Goal: Information Seeking & Learning: Learn about a topic

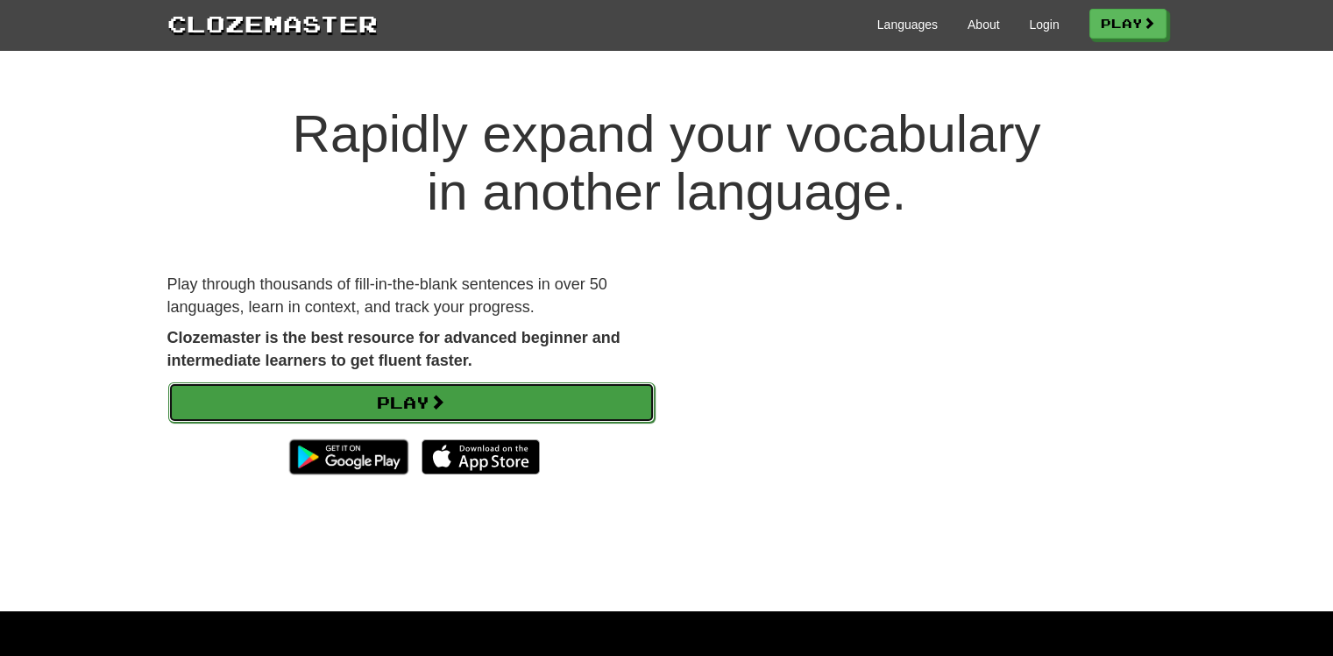
click at [395, 383] on link "Play" at bounding box center [411, 402] width 487 height 40
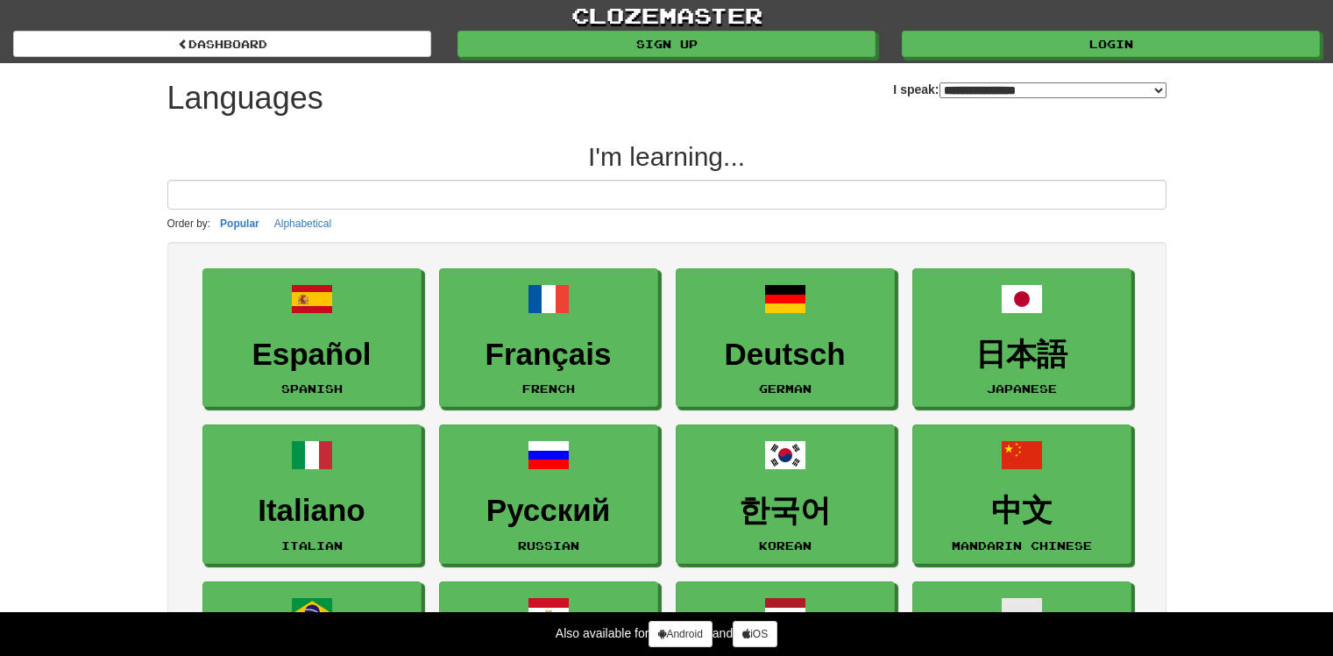
select select "*******"
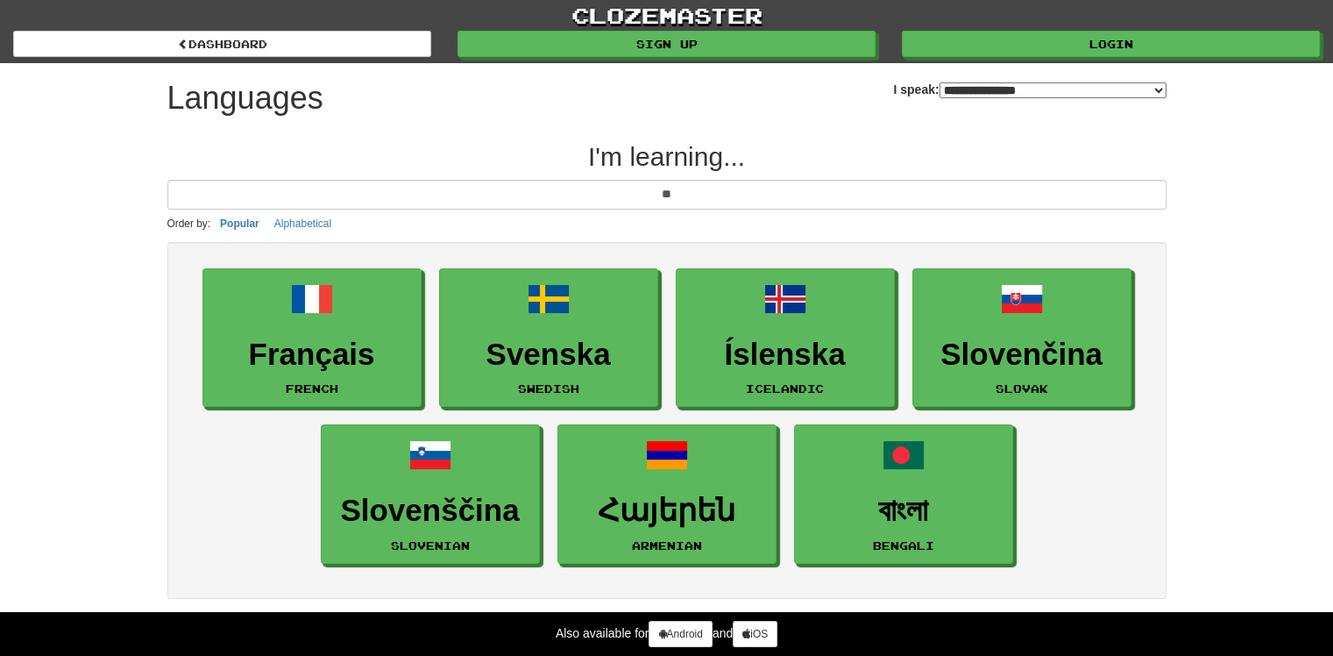
type input "**"
click at [955, 85] on select "**********" at bounding box center [1053, 90] width 227 height 16
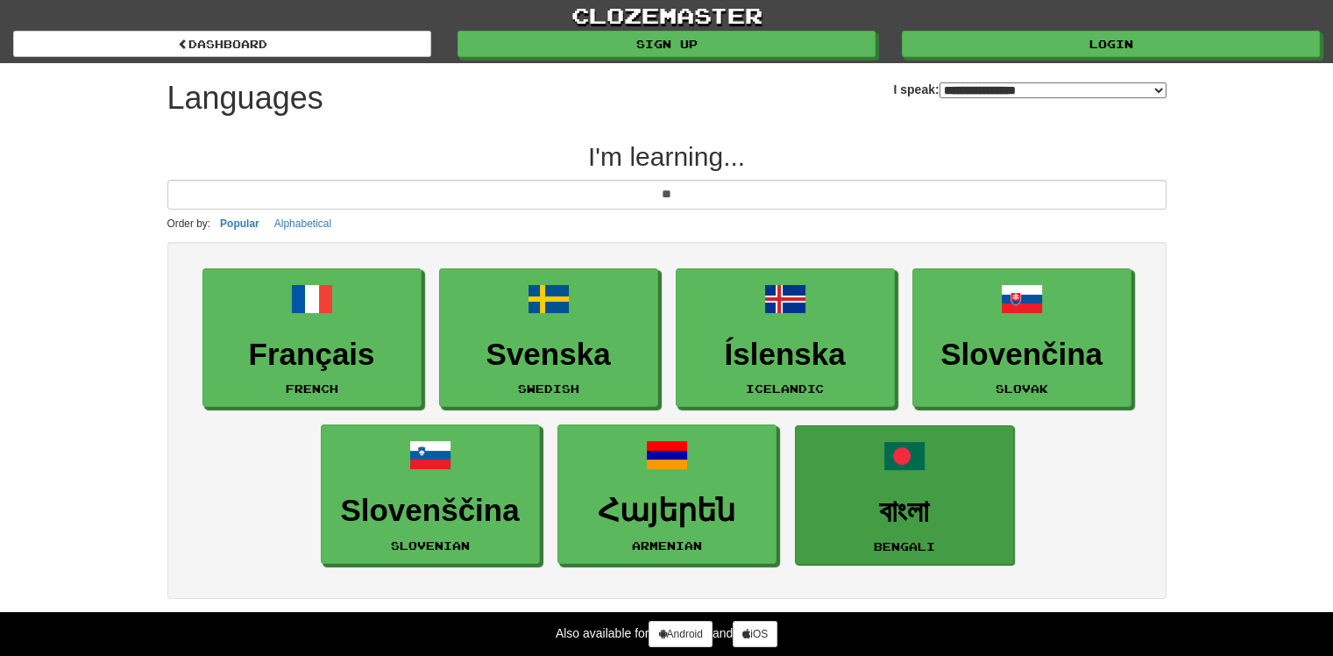
select select "*******"
click at [940, 82] on select "**********" at bounding box center [1053, 90] width 227 height 16
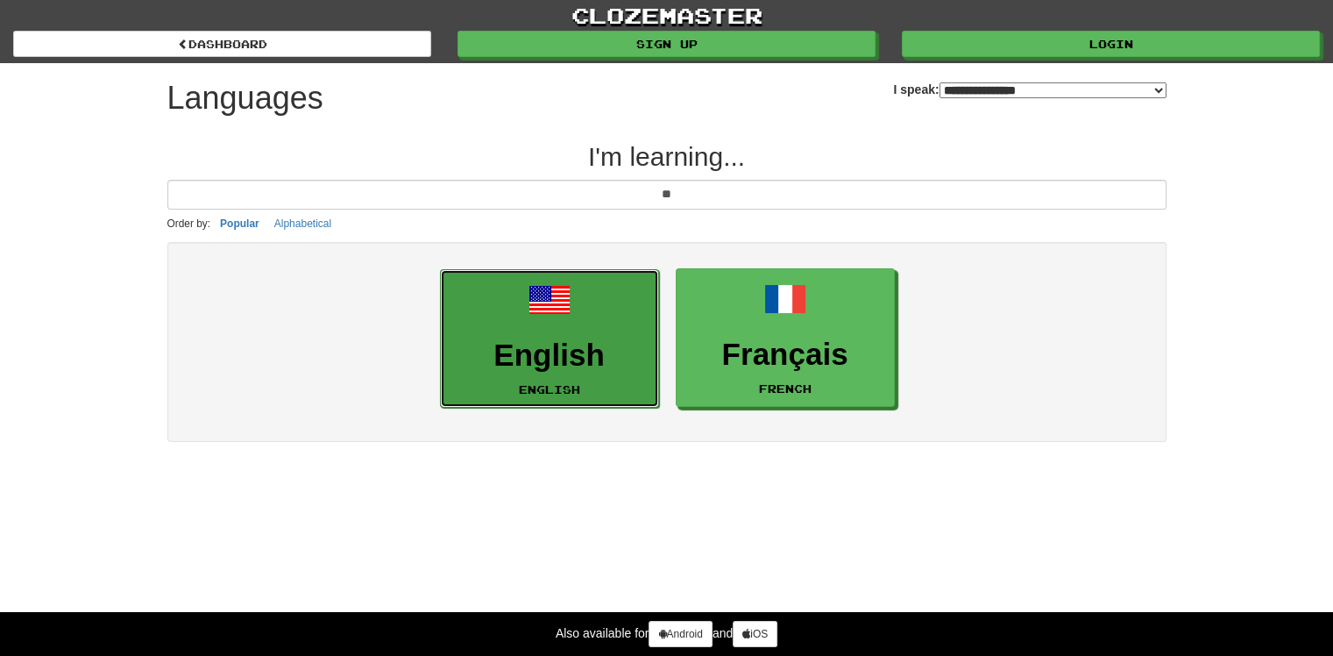
click at [611, 303] on link "English English" at bounding box center [549, 338] width 219 height 139
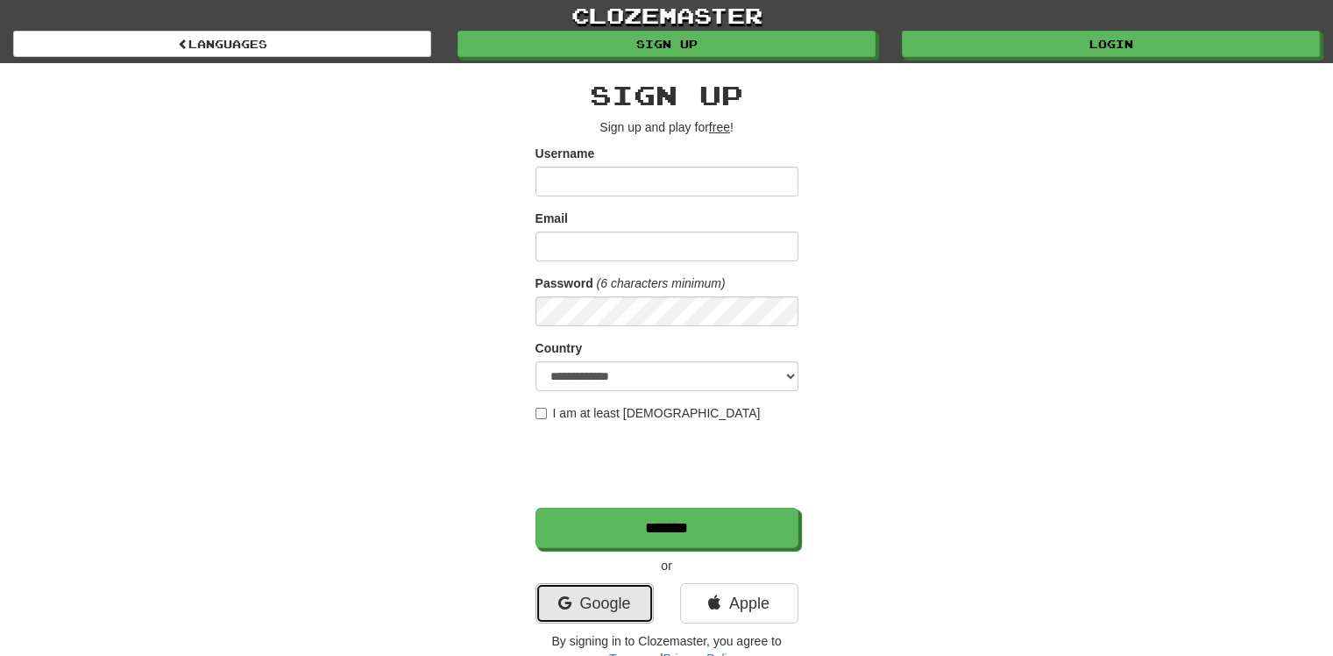
click at [615, 528] on div "**********" at bounding box center [667, 374] width 263 height 586
click at [582, 611] on link "Google" at bounding box center [595, 603] width 118 height 40
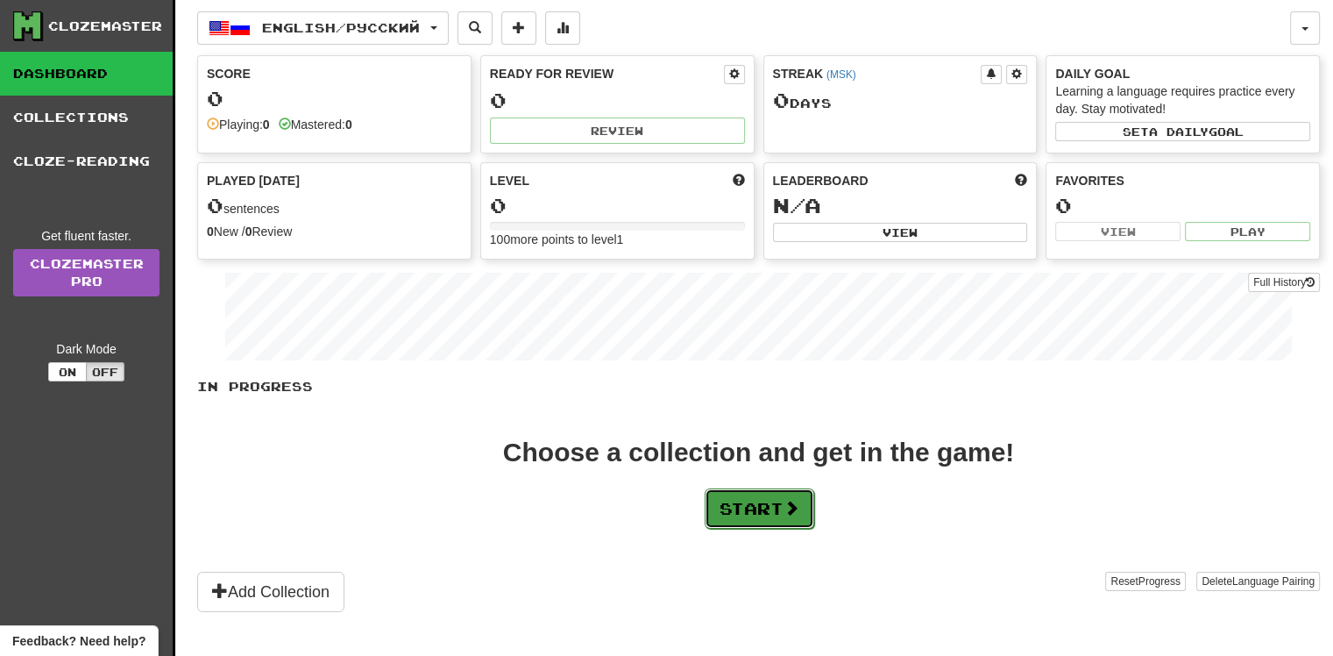
click at [720, 498] on button "Start" at bounding box center [760, 508] width 110 height 40
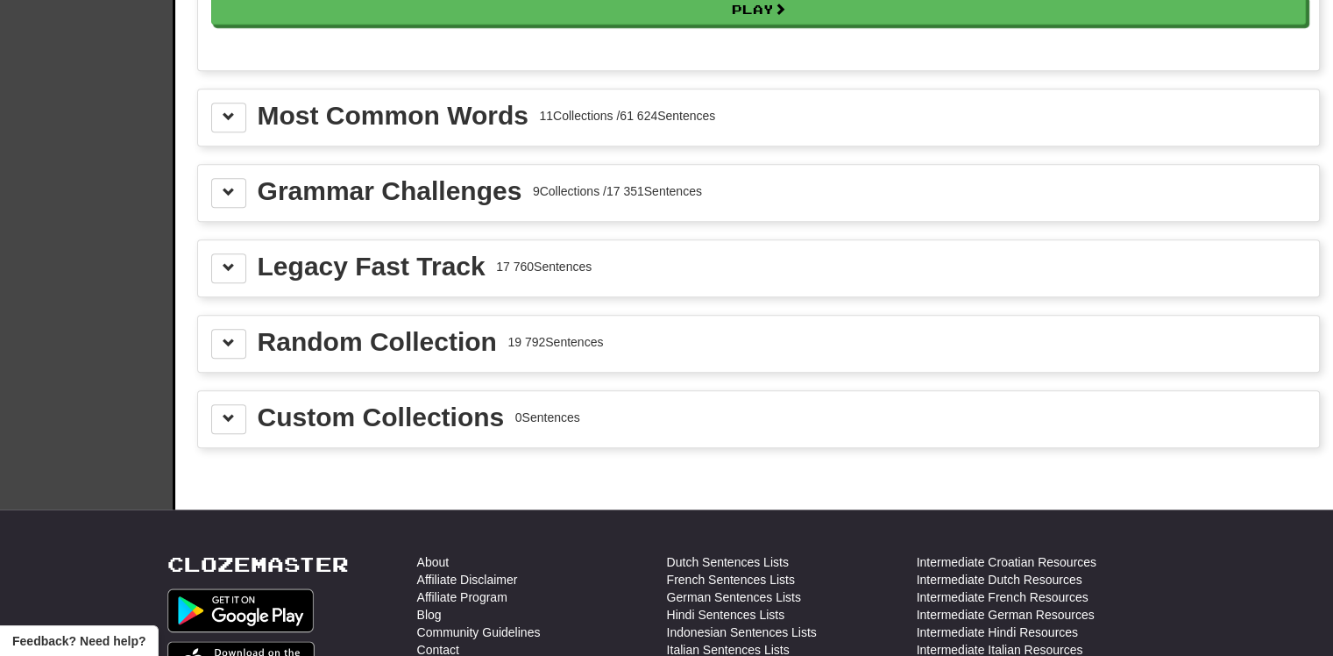
scroll to position [1830, 0]
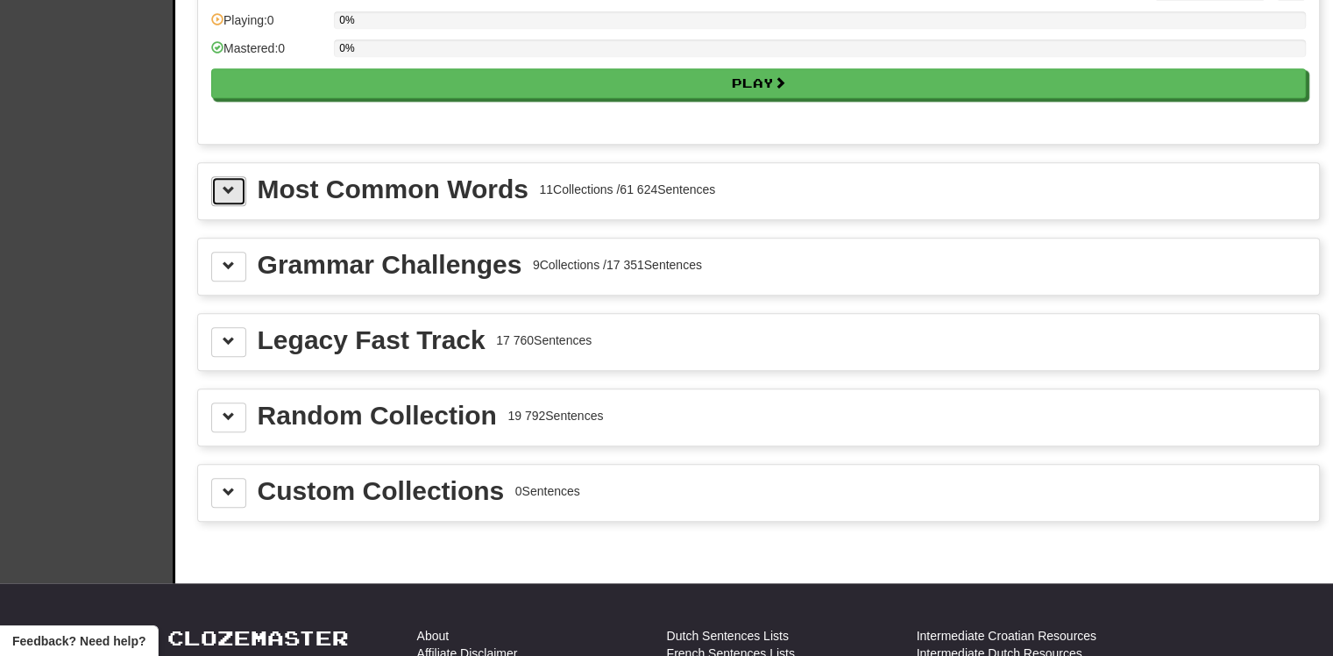
click at [212, 185] on button at bounding box center [228, 191] width 35 height 30
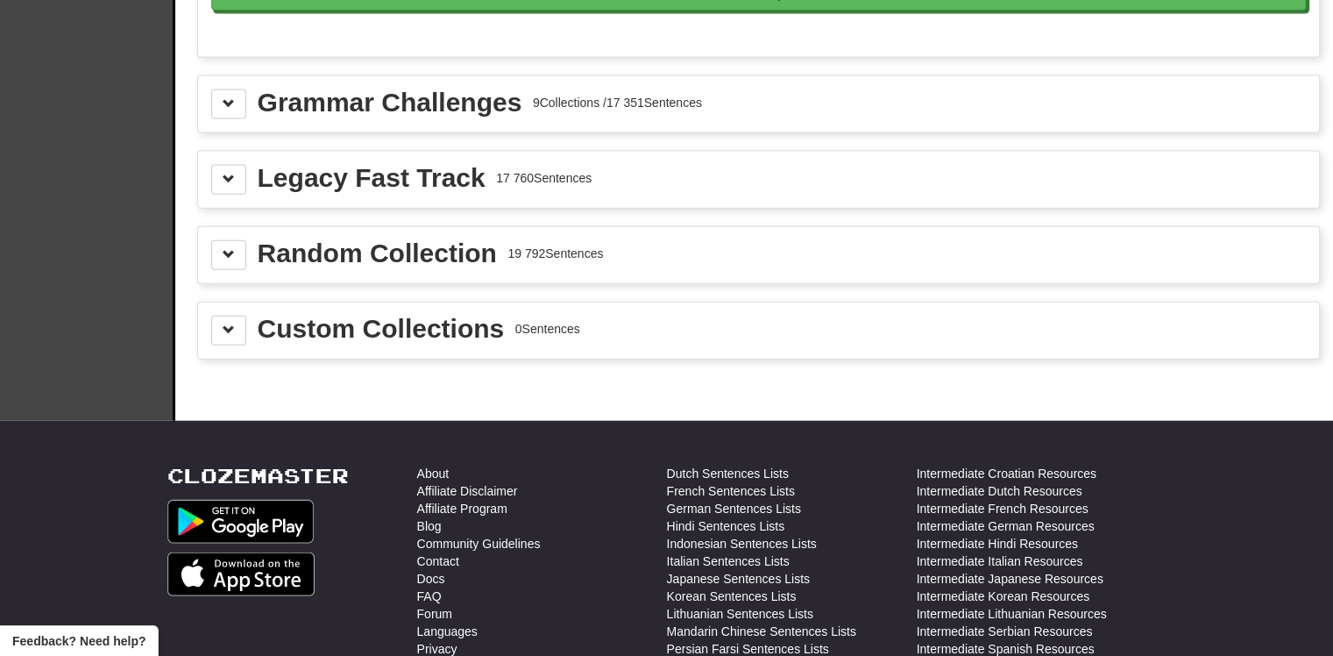
scroll to position [4065, 0]
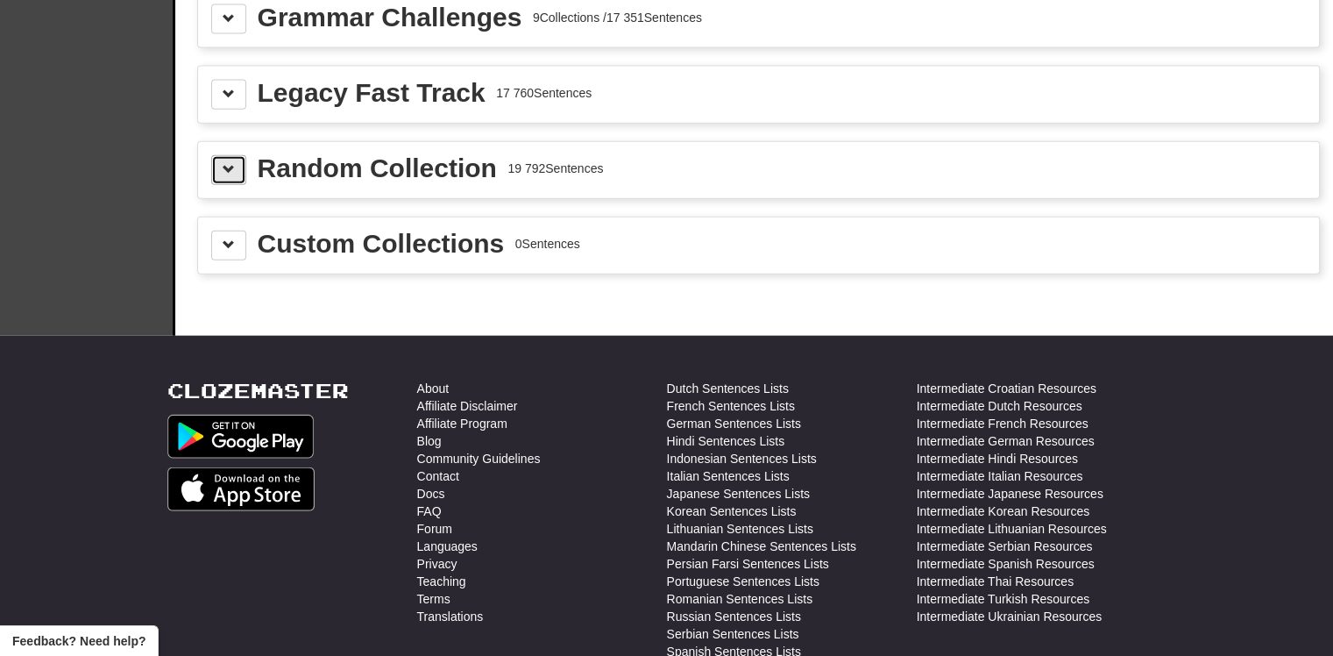
click at [229, 163] on span at bounding box center [229, 169] width 12 height 12
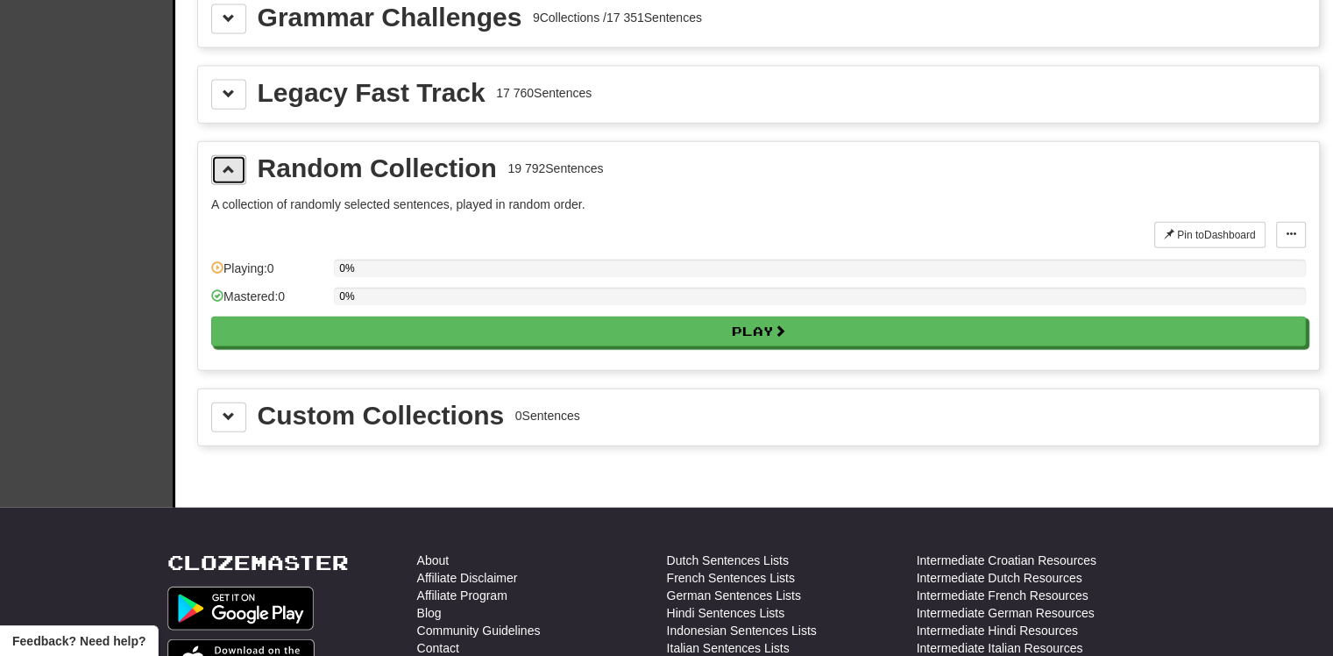
click at [223, 163] on span at bounding box center [229, 169] width 12 height 12
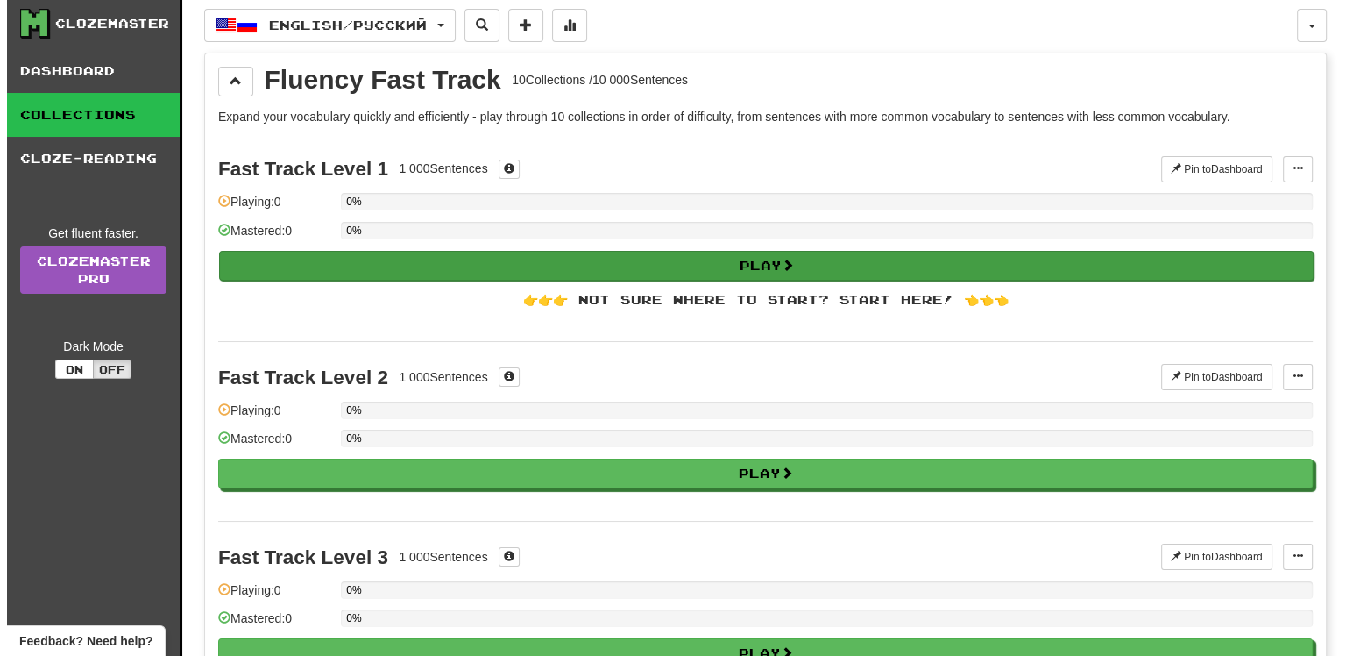
scroll to position [0, 0]
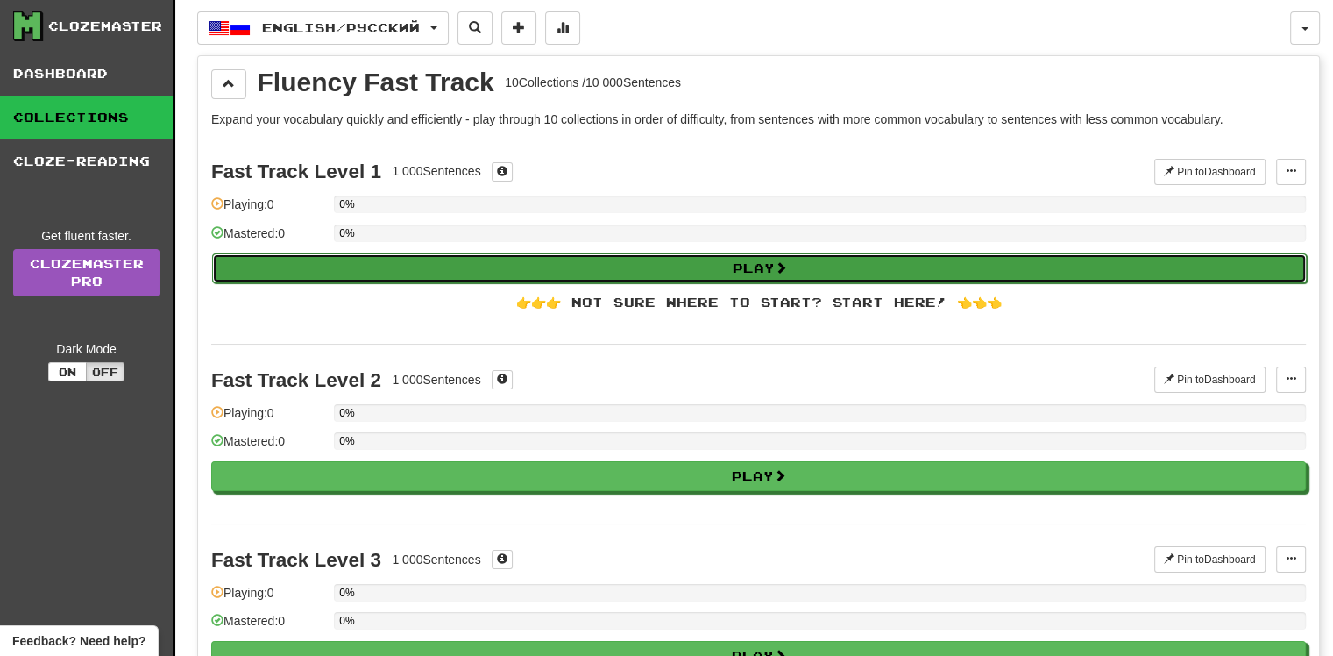
click at [772, 260] on button "Play" at bounding box center [759, 268] width 1095 height 30
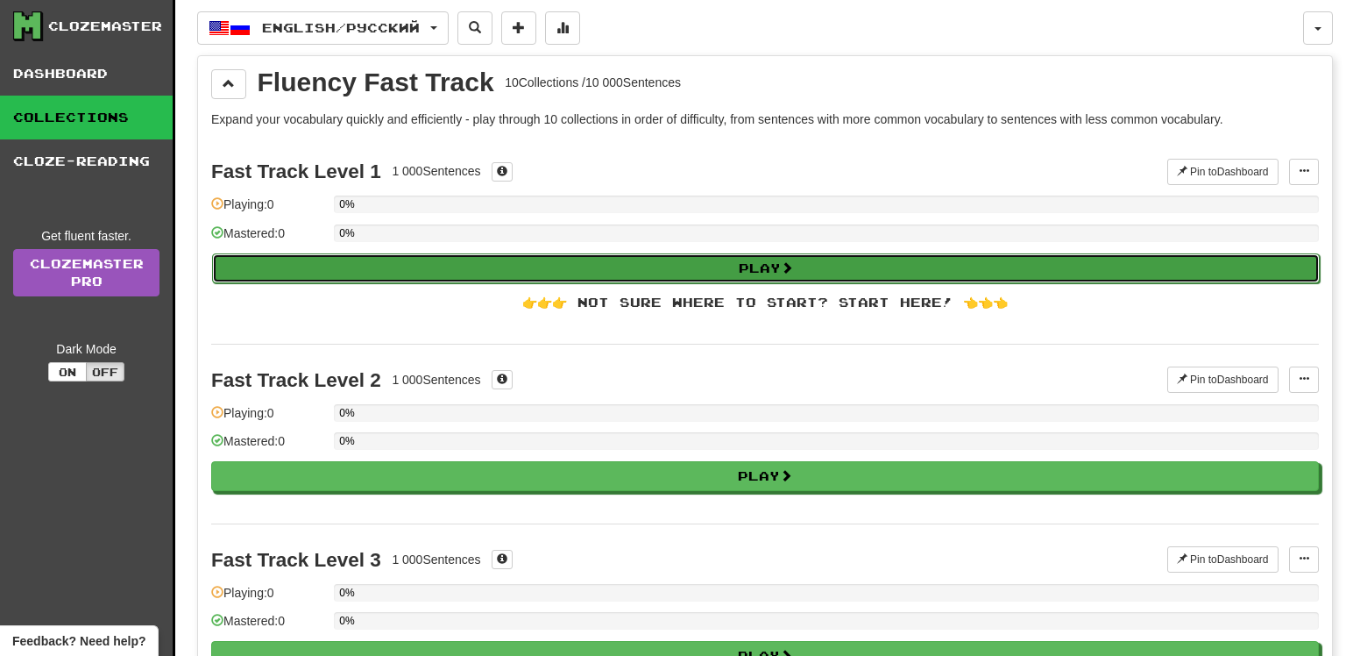
select select "**"
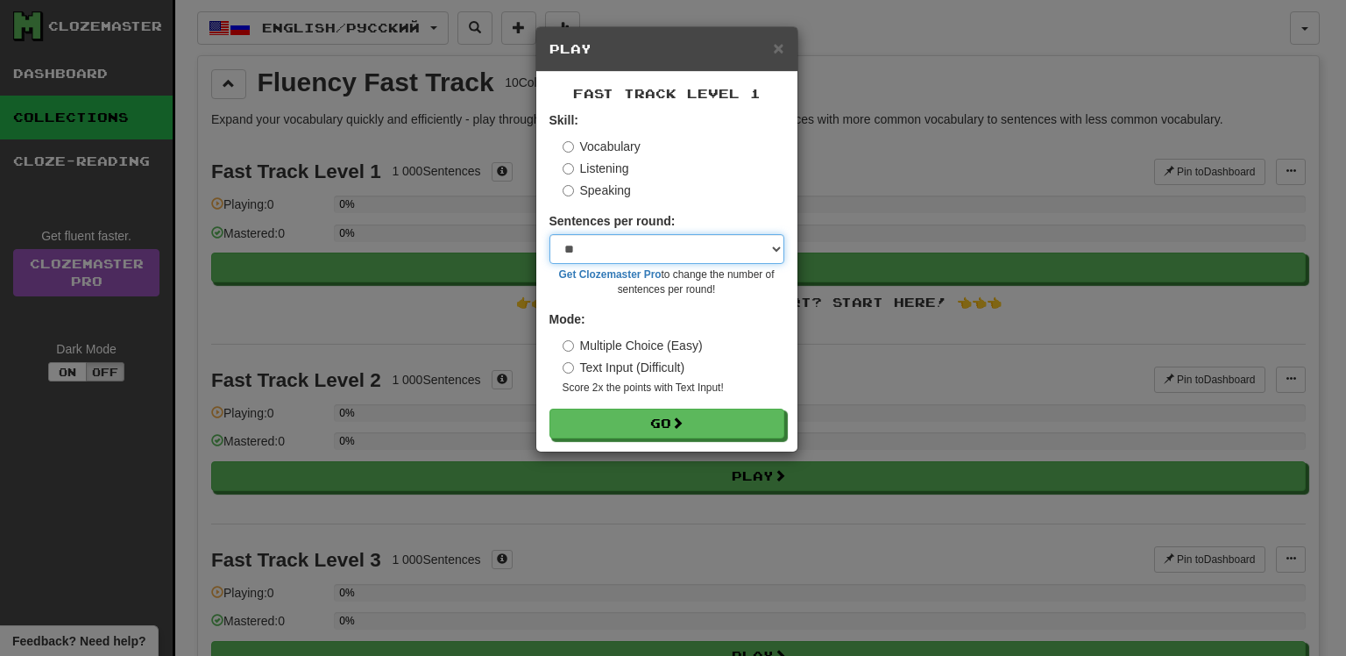
click at [690, 259] on select "* ** ** ** ** ** *** ********" at bounding box center [667, 249] width 235 height 30
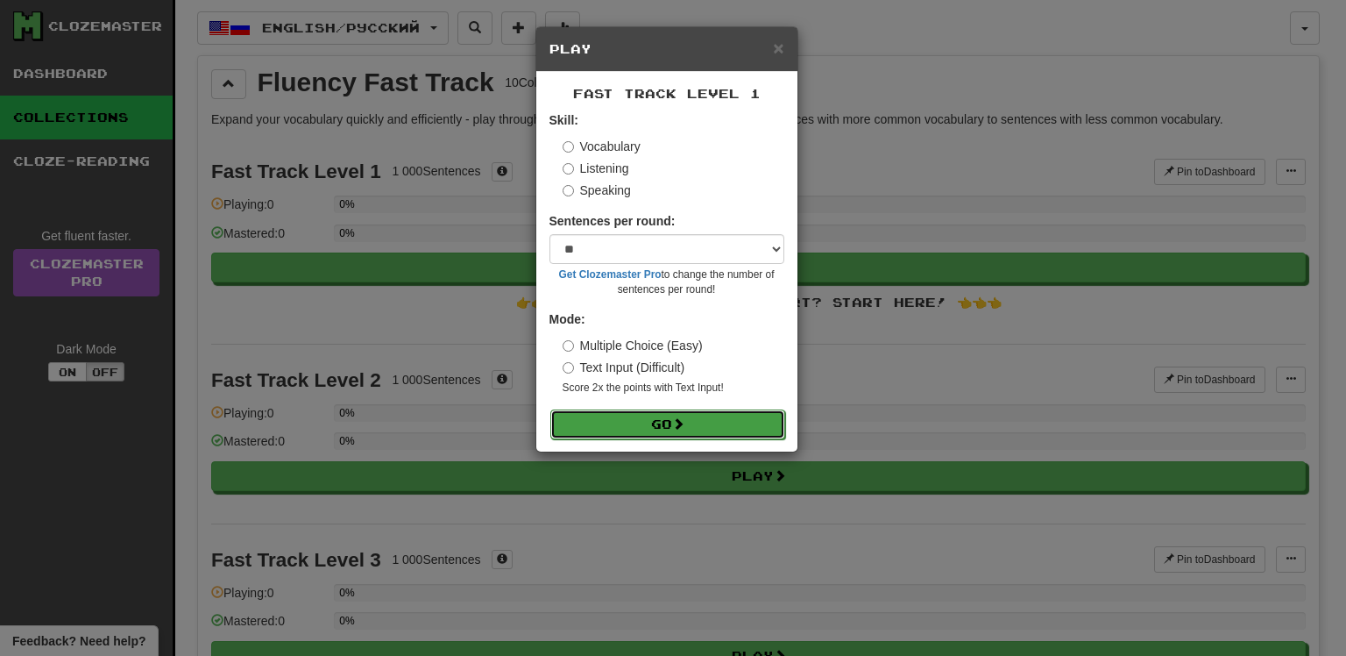
click at [611, 429] on button "Go" at bounding box center [667, 424] width 235 height 30
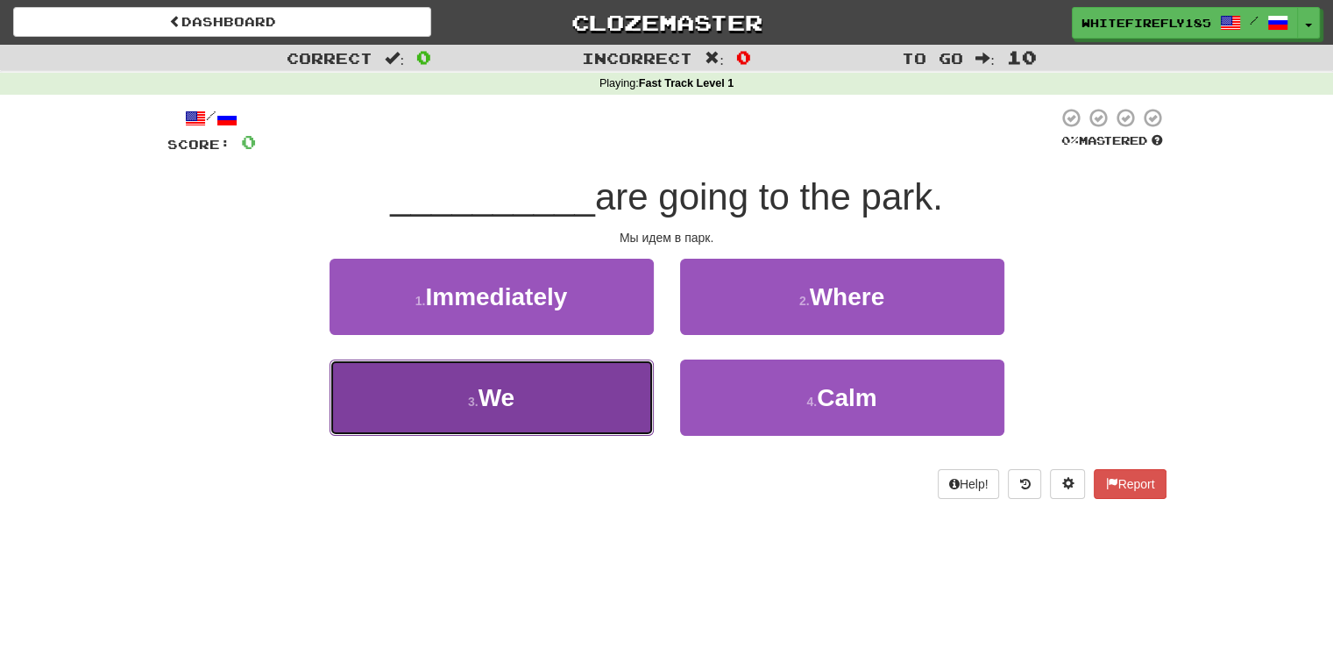
click at [583, 403] on button "3 . We" at bounding box center [492, 397] width 324 height 76
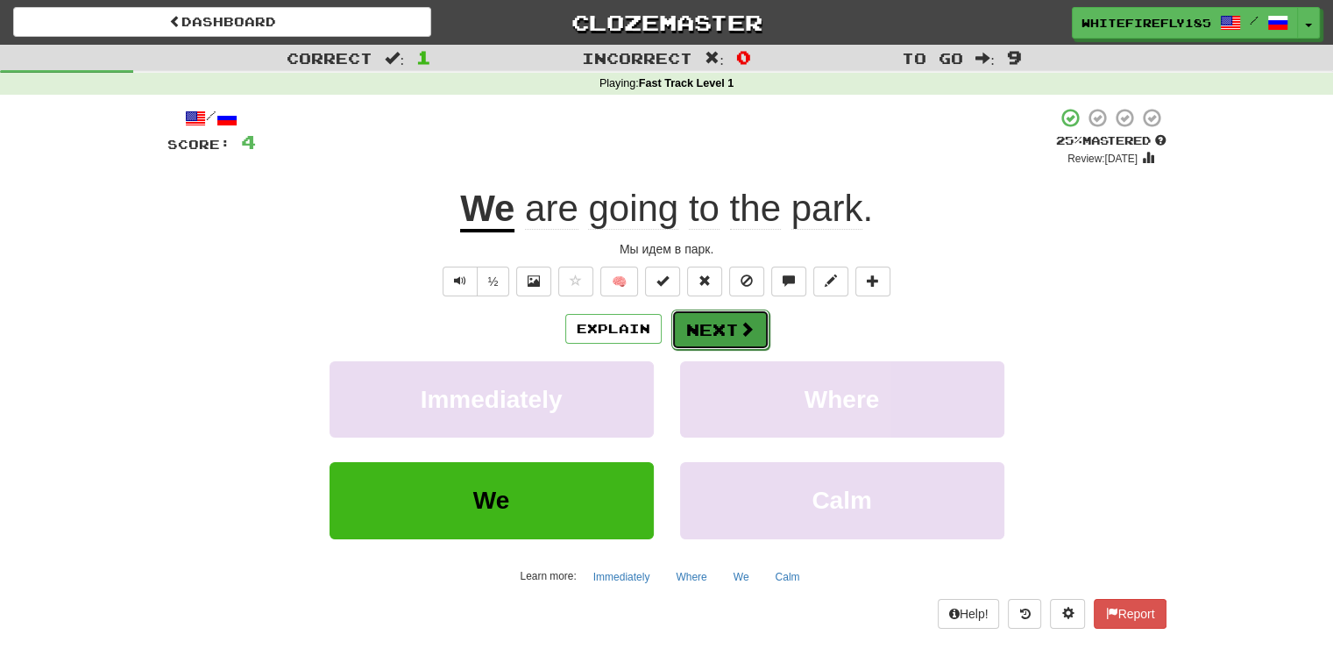
click at [710, 337] on button "Next" at bounding box center [720, 329] width 98 height 40
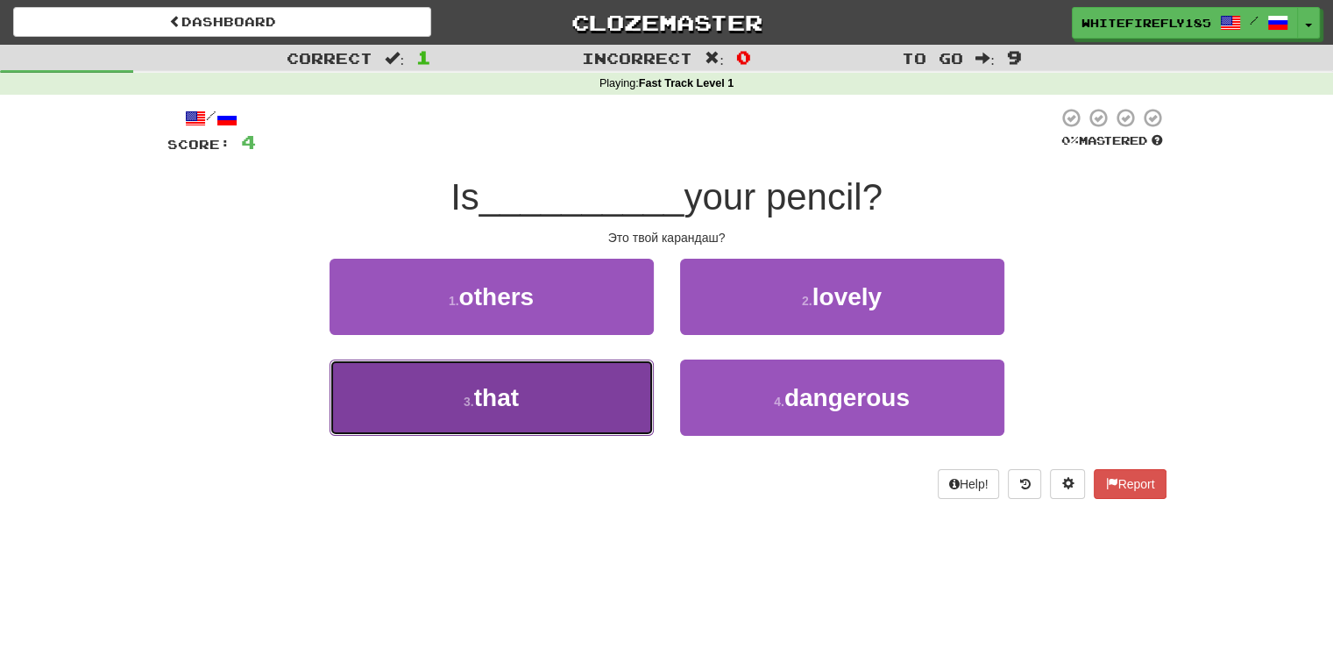
click at [563, 403] on button "3 . that" at bounding box center [492, 397] width 324 height 76
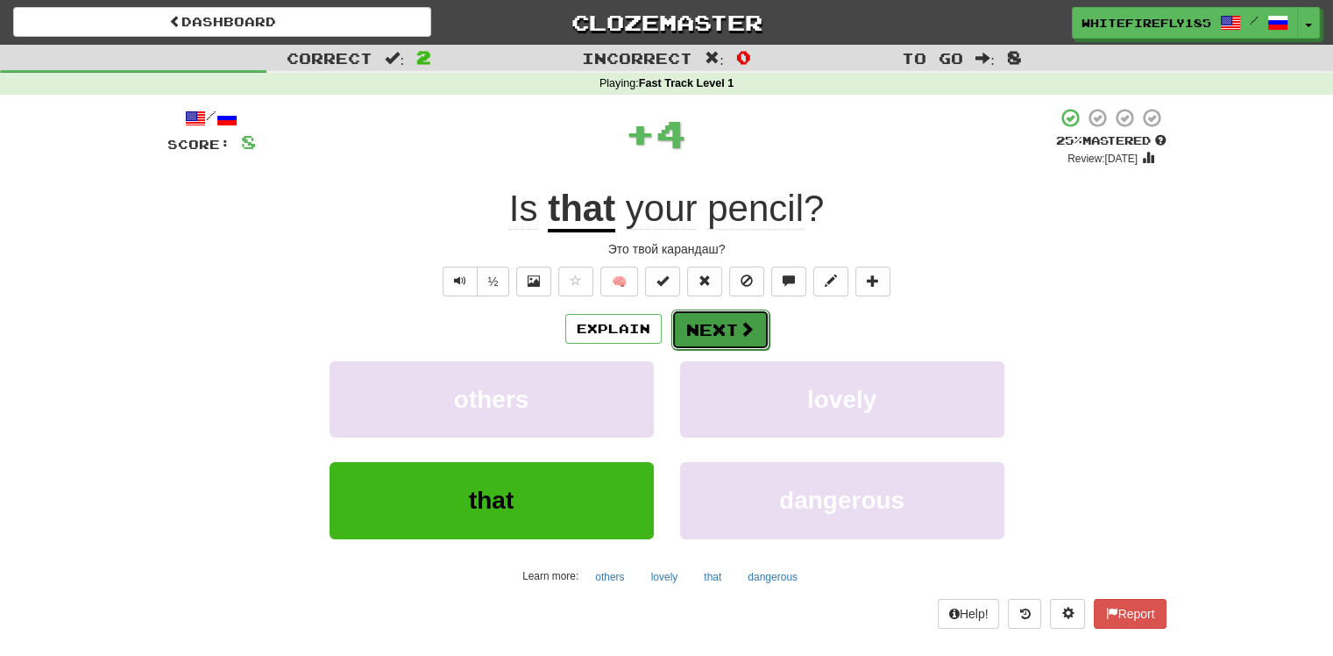
click at [717, 319] on button "Next" at bounding box center [720, 329] width 98 height 40
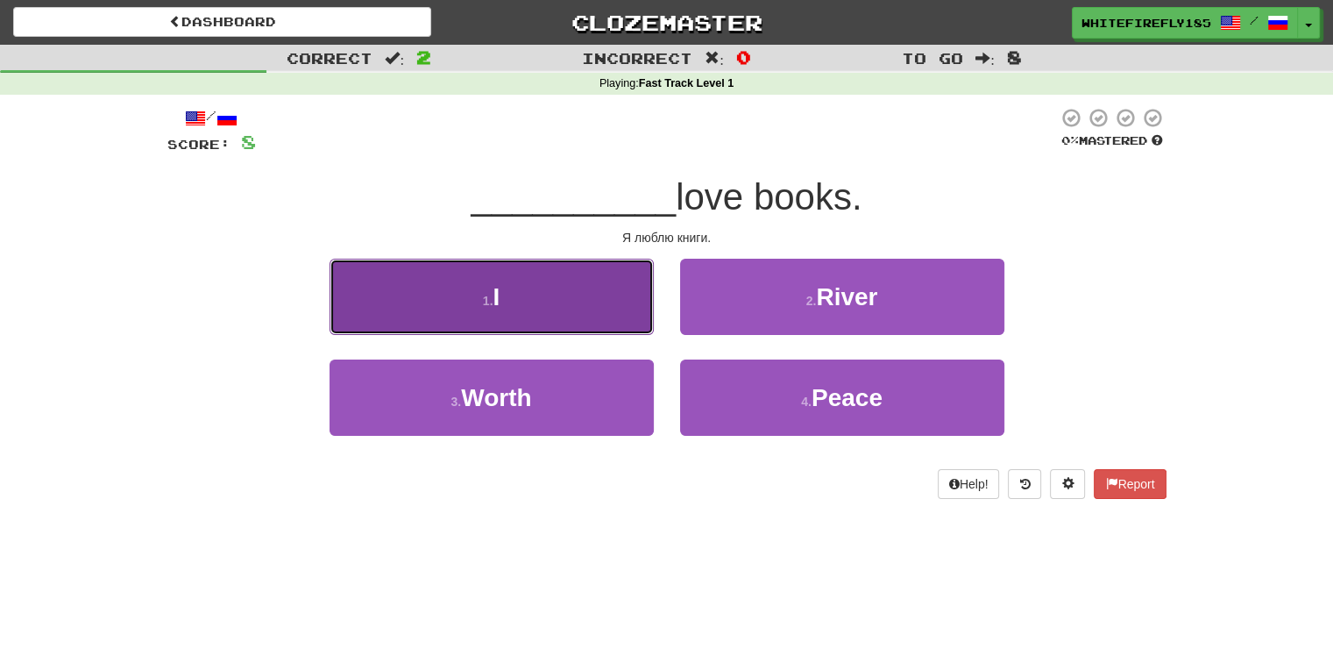
click at [610, 314] on button "1 . I" at bounding box center [492, 297] width 324 height 76
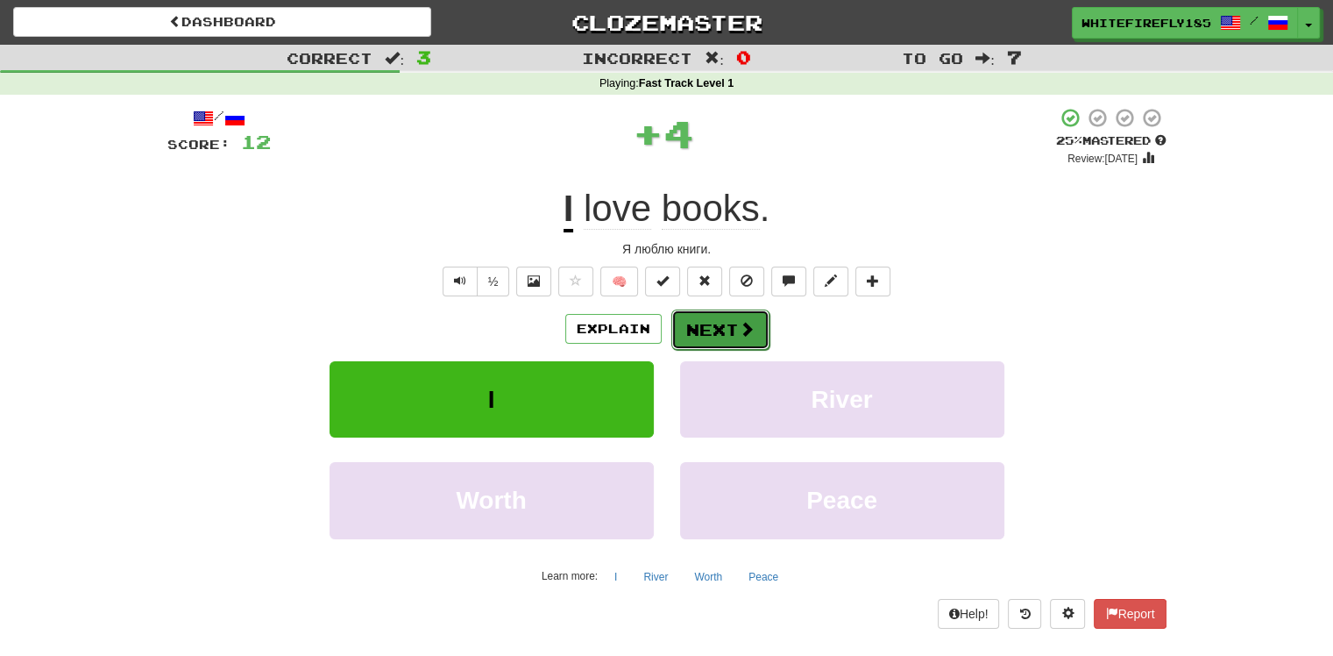
click at [700, 338] on button "Next" at bounding box center [720, 329] width 98 height 40
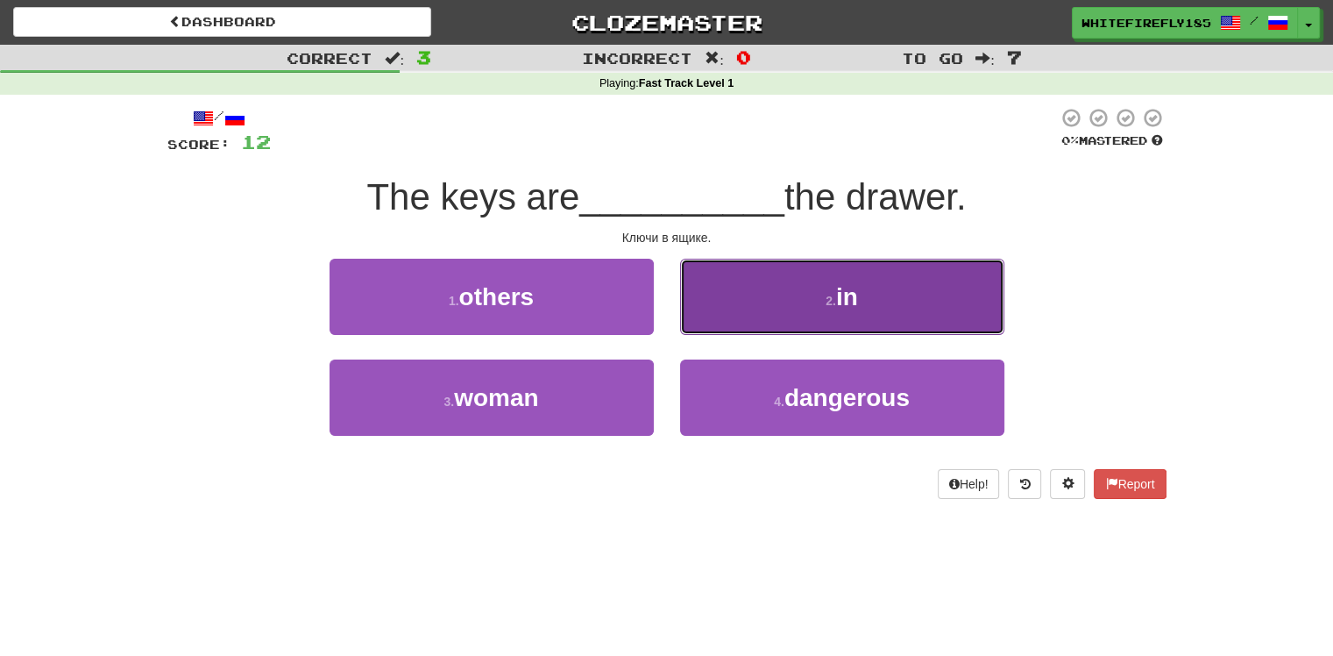
click at [718, 320] on button "2 . in" at bounding box center [842, 297] width 324 height 76
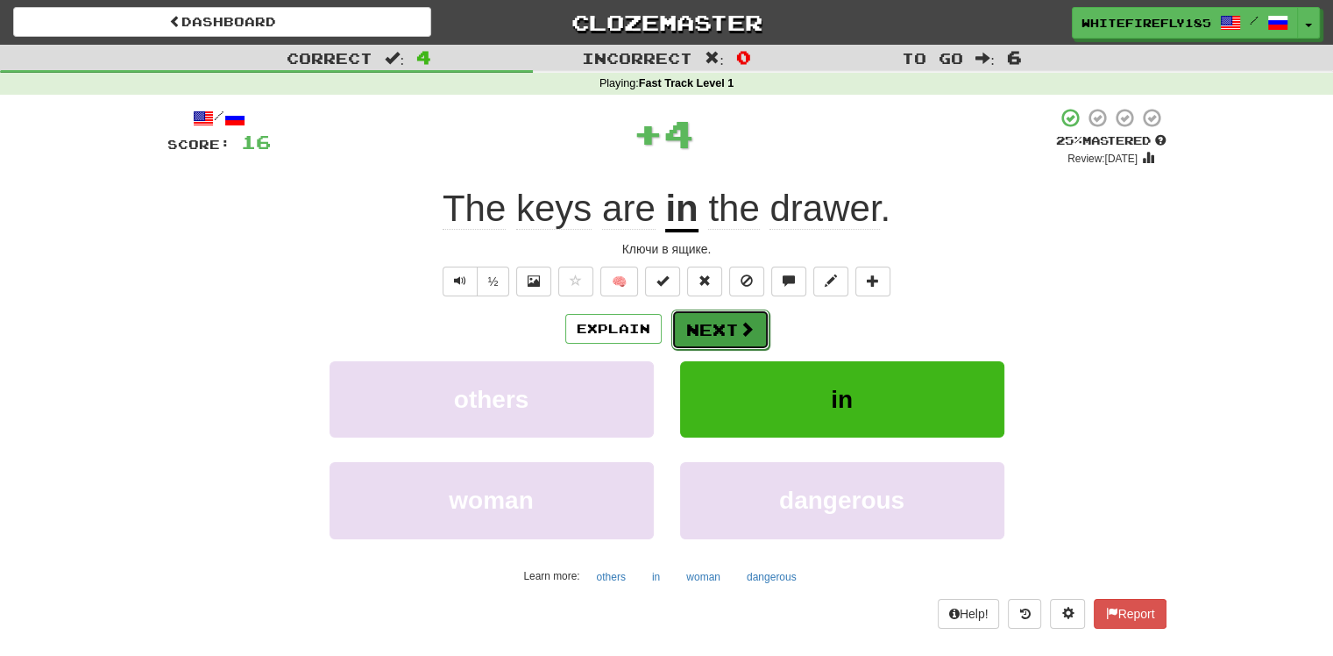
click at [713, 323] on button "Next" at bounding box center [720, 329] width 98 height 40
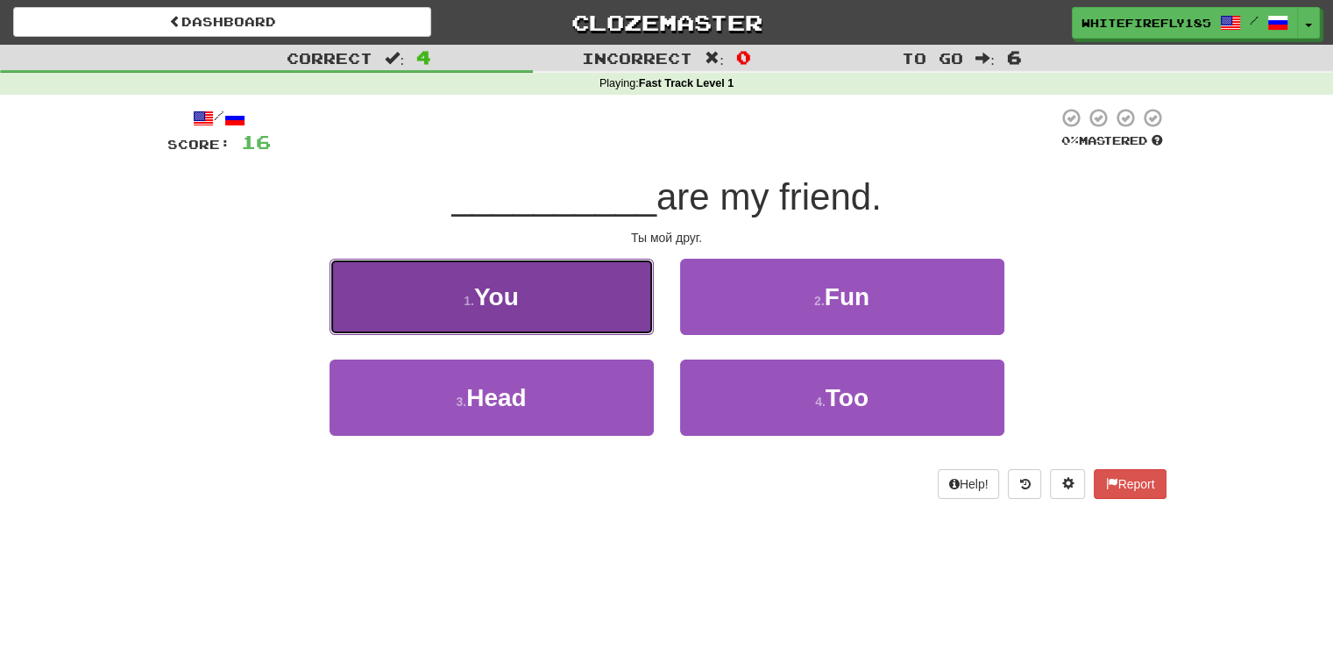
click at [504, 309] on span "You" at bounding box center [496, 296] width 45 height 27
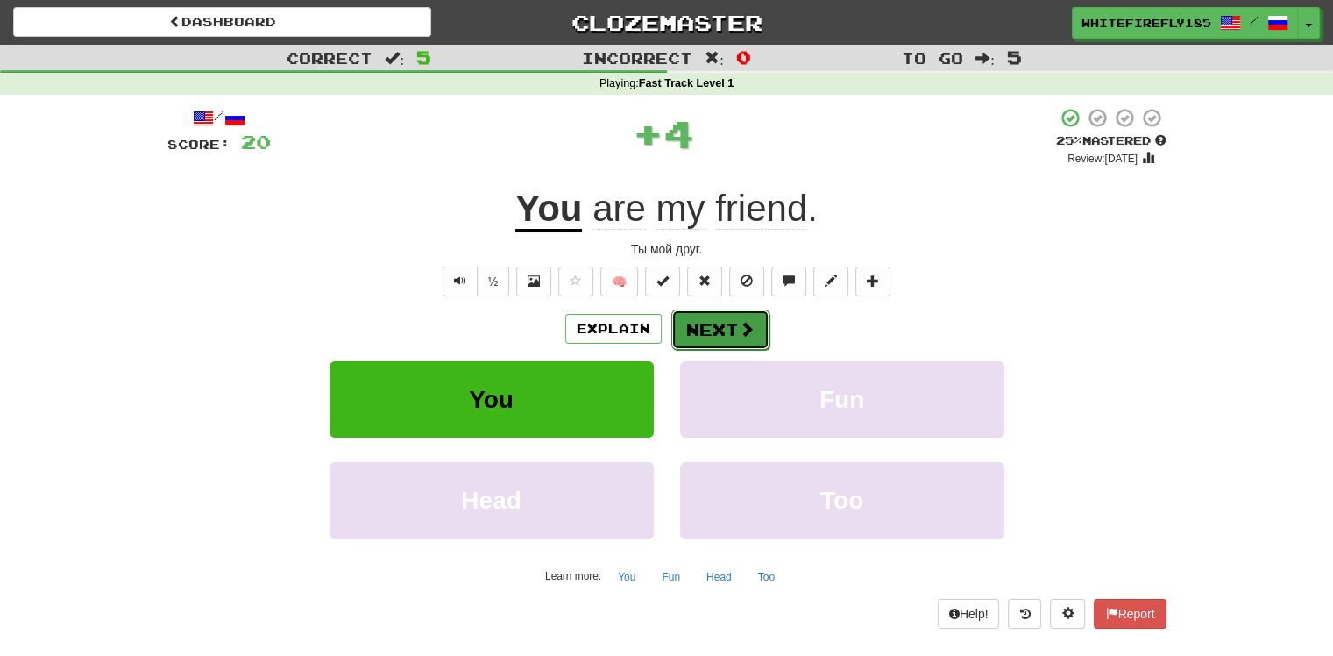
click at [708, 309] on button "Next" at bounding box center [720, 329] width 98 height 40
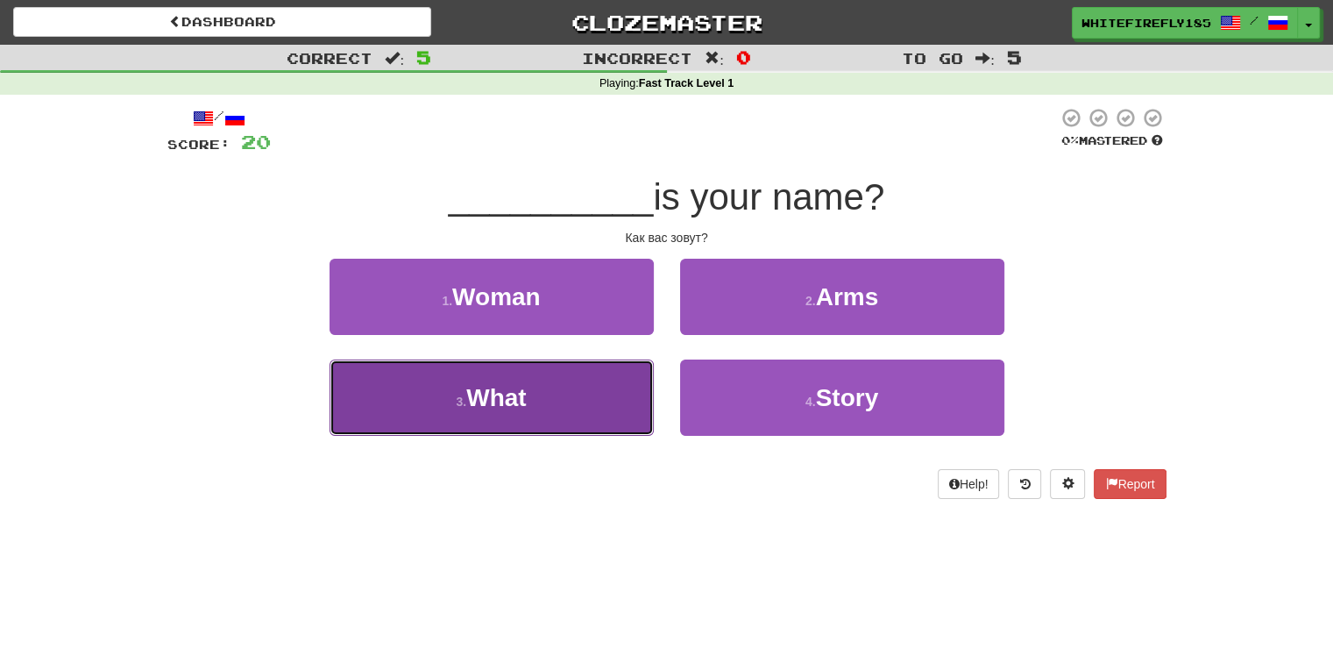
click at [587, 404] on button "3 . What" at bounding box center [492, 397] width 324 height 76
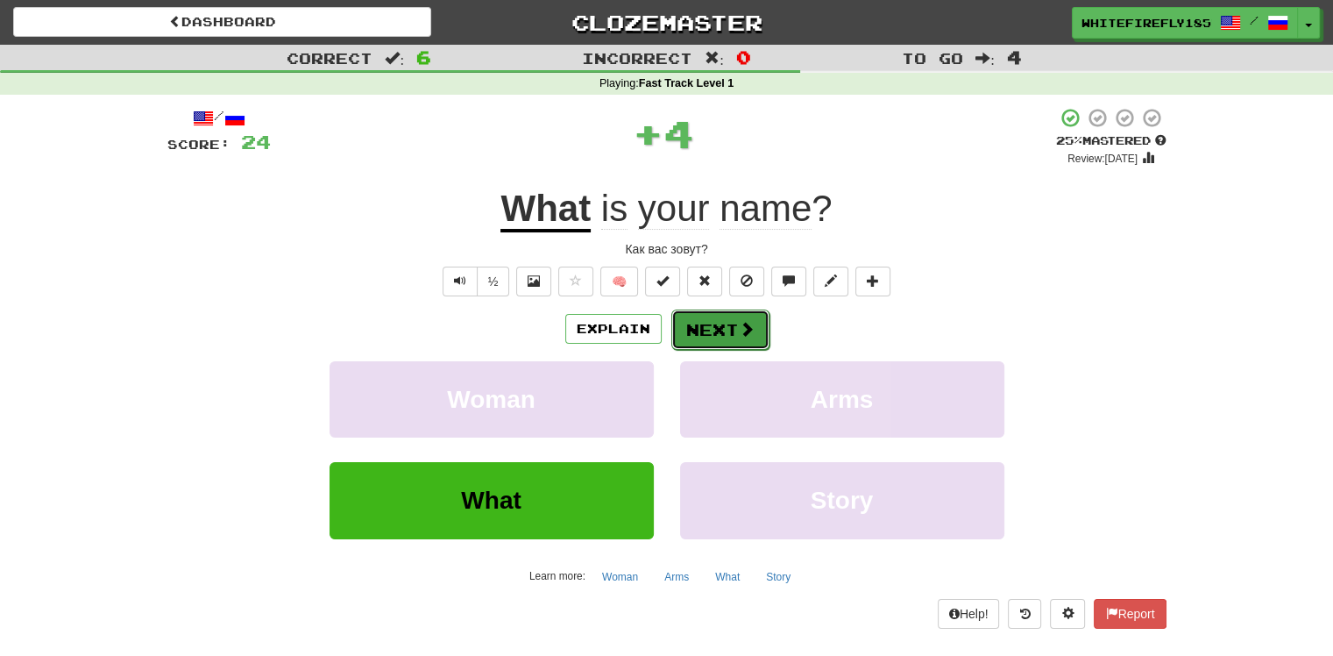
click at [757, 311] on button "Next" at bounding box center [720, 329] width 98 height 40
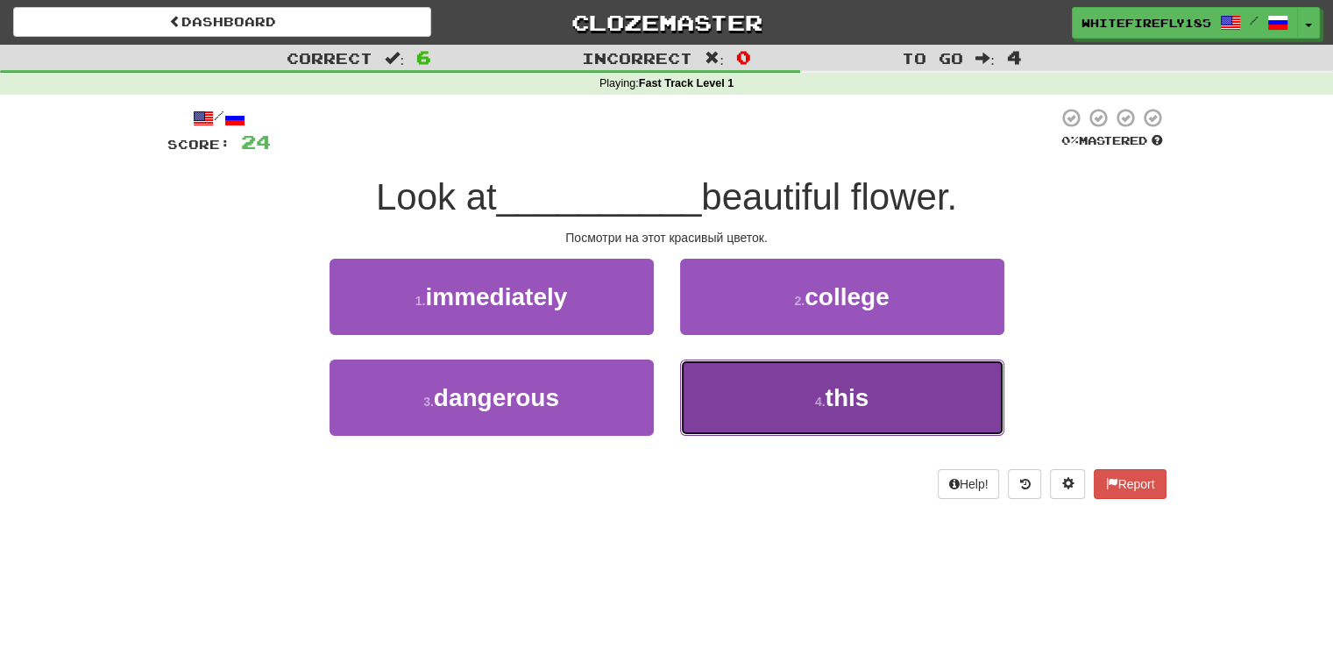
click at [775, 398] on button "4 . this" at bounding box center [842, 397] width 324 height 76
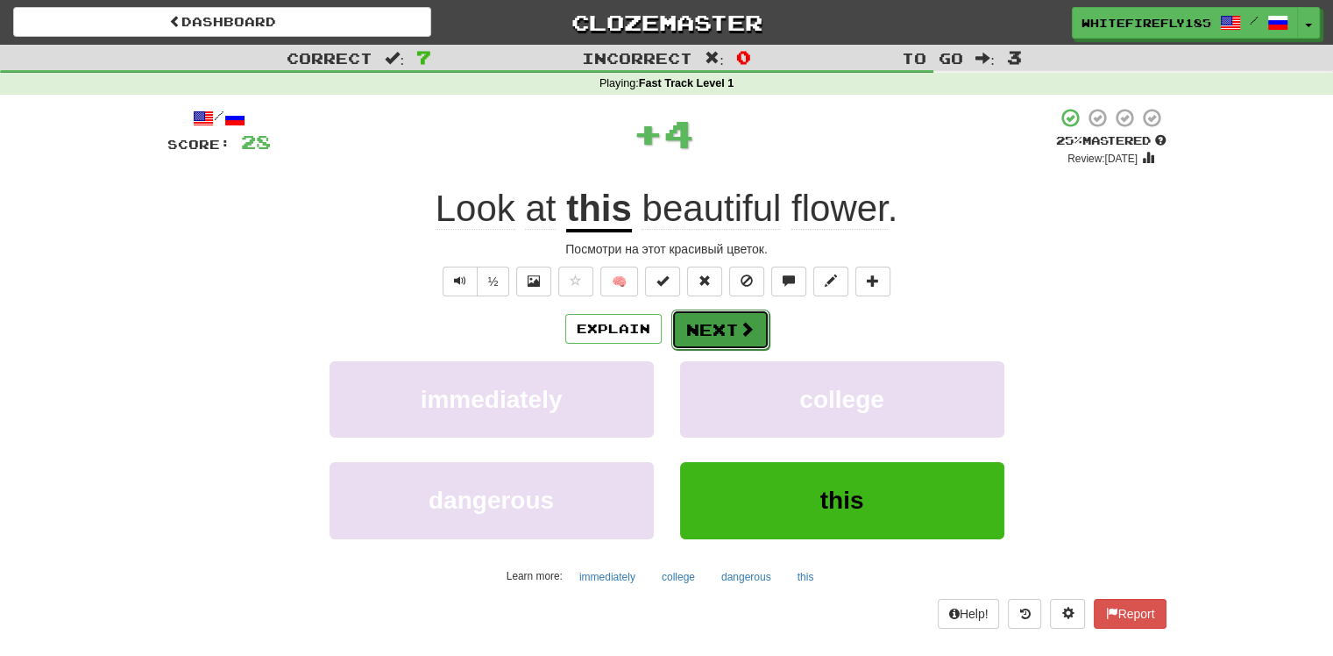
click at [739, 334] on span at bounding box center [747, 329] width 16 height 16
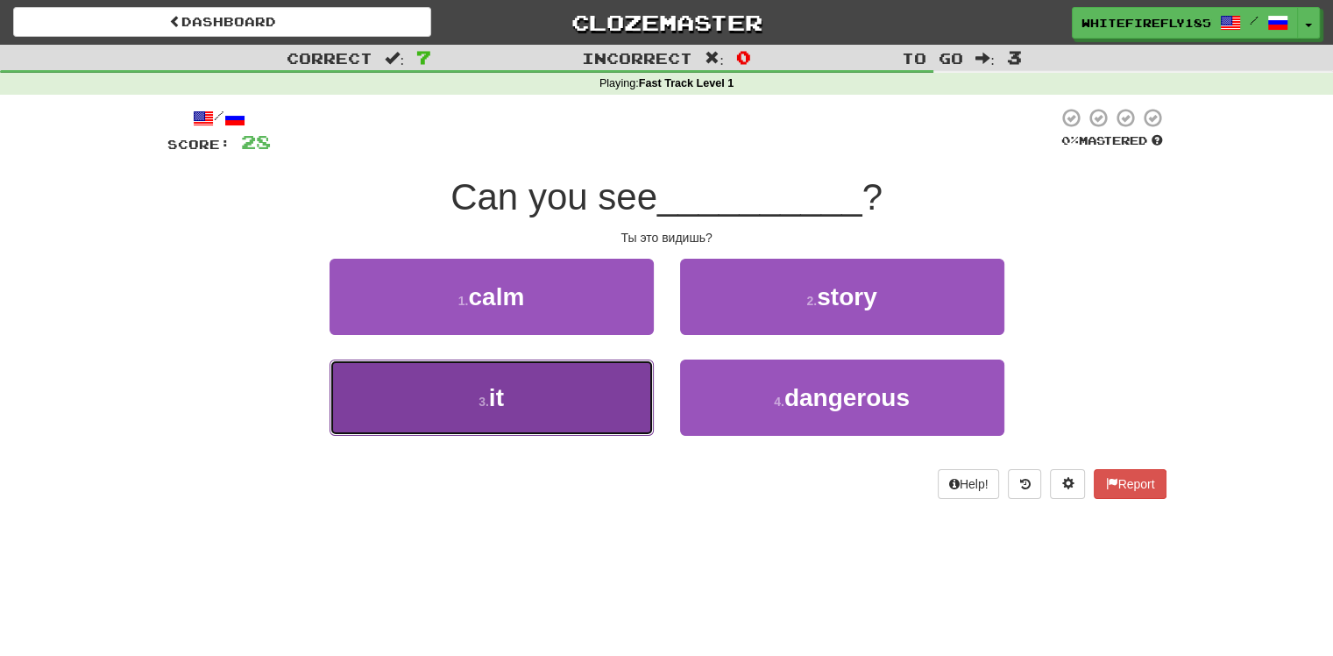
click at [554, 420] on button "3 . it" at bounding box center [492, 397] width 324 height 76
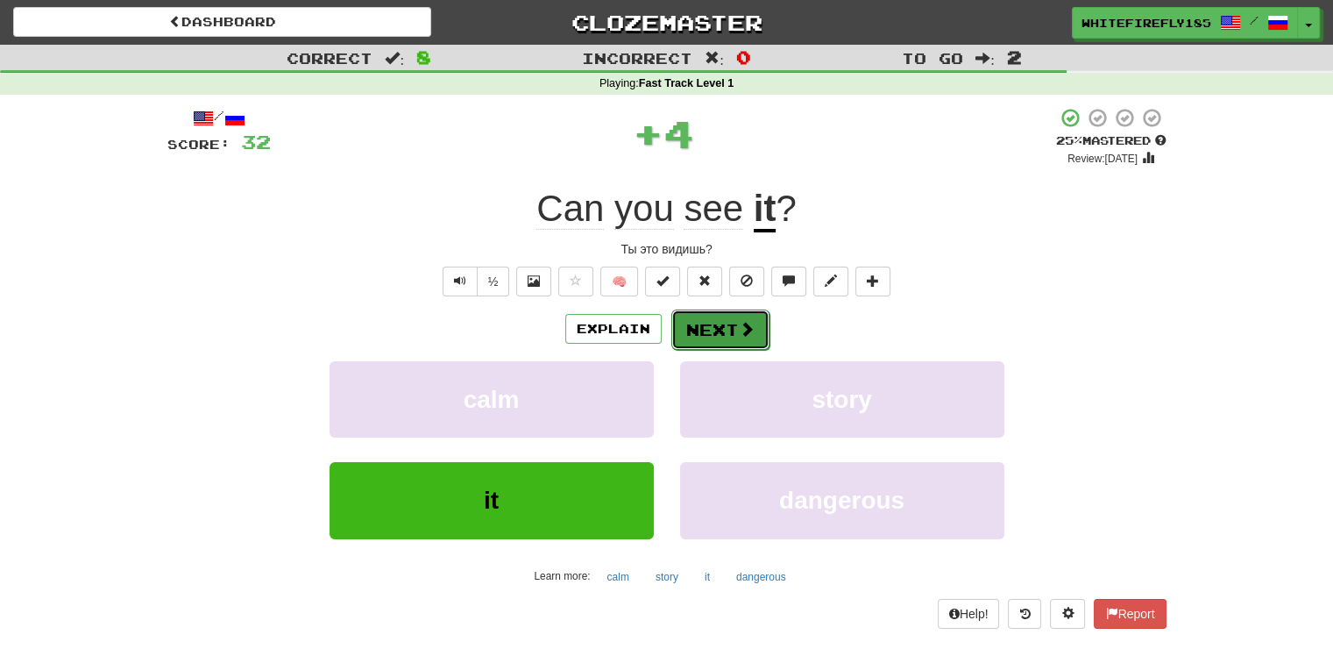
click at [698, 333] on button "Next" at bounding box center [720, 329] width 98 height 40
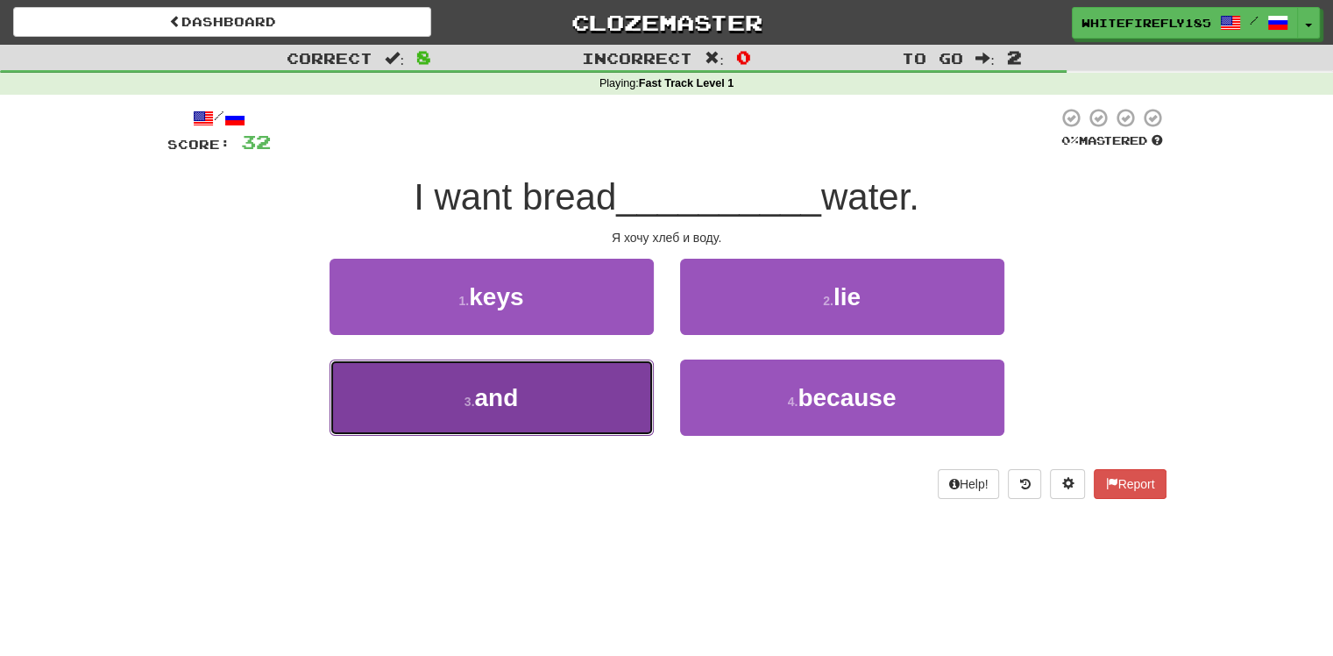
click at [593, 390] on button "3 . and" at bounding box center [492, 397] width 324 height 76
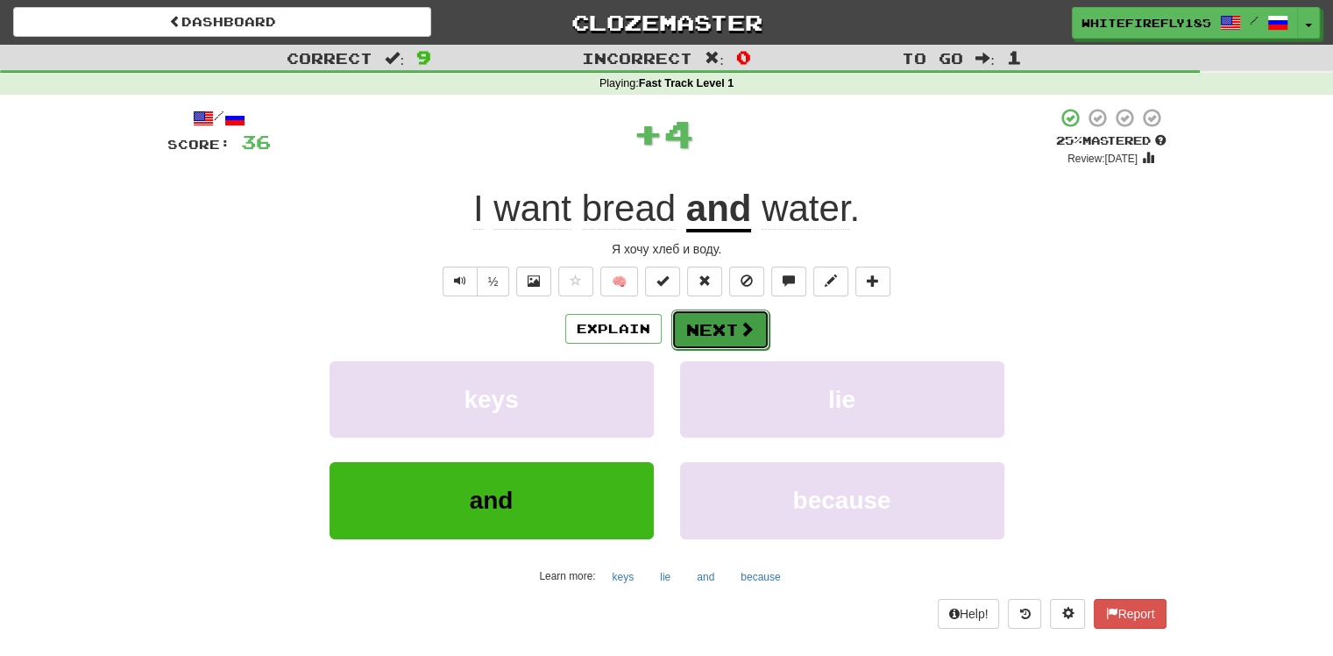
click at [715, 326] on button "Next" at bounding box center [720, 329] width 98 height 40
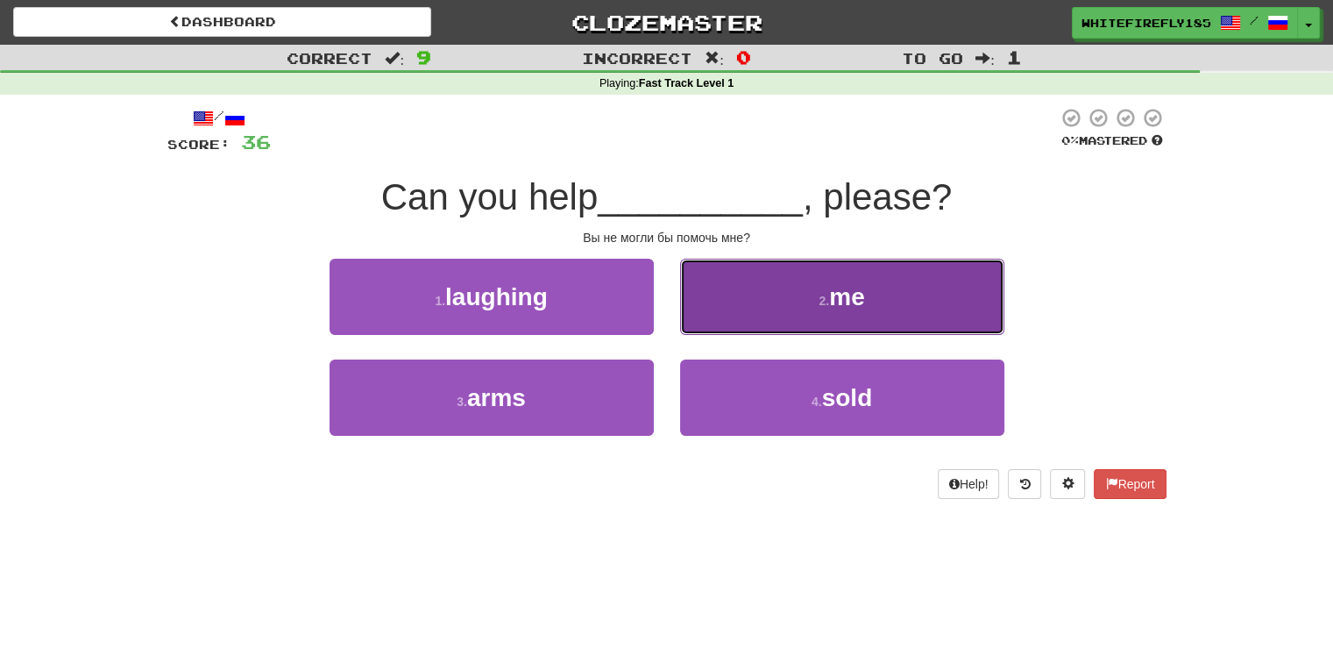
click at [740, 323] on button "2 . me" at bounding box center [842, 297] width 324 height 76
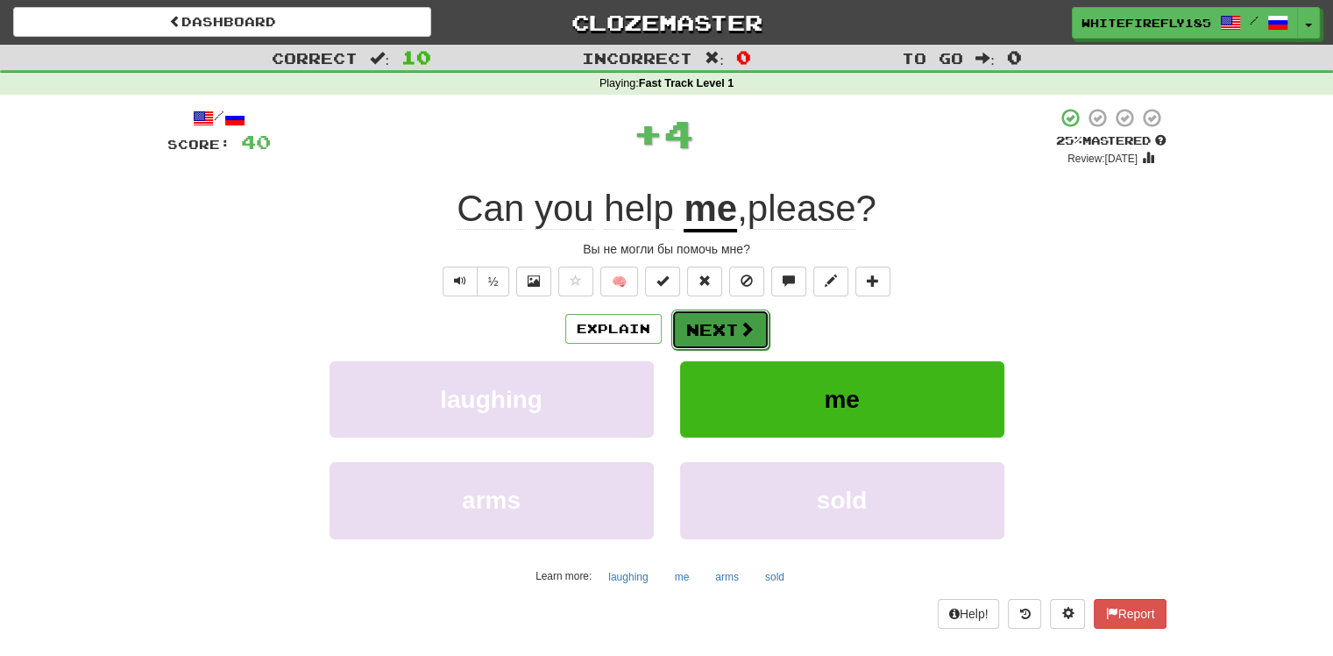
click at [726, 337] on button "Next" at bounding box center [720, 329] width 98 height 40
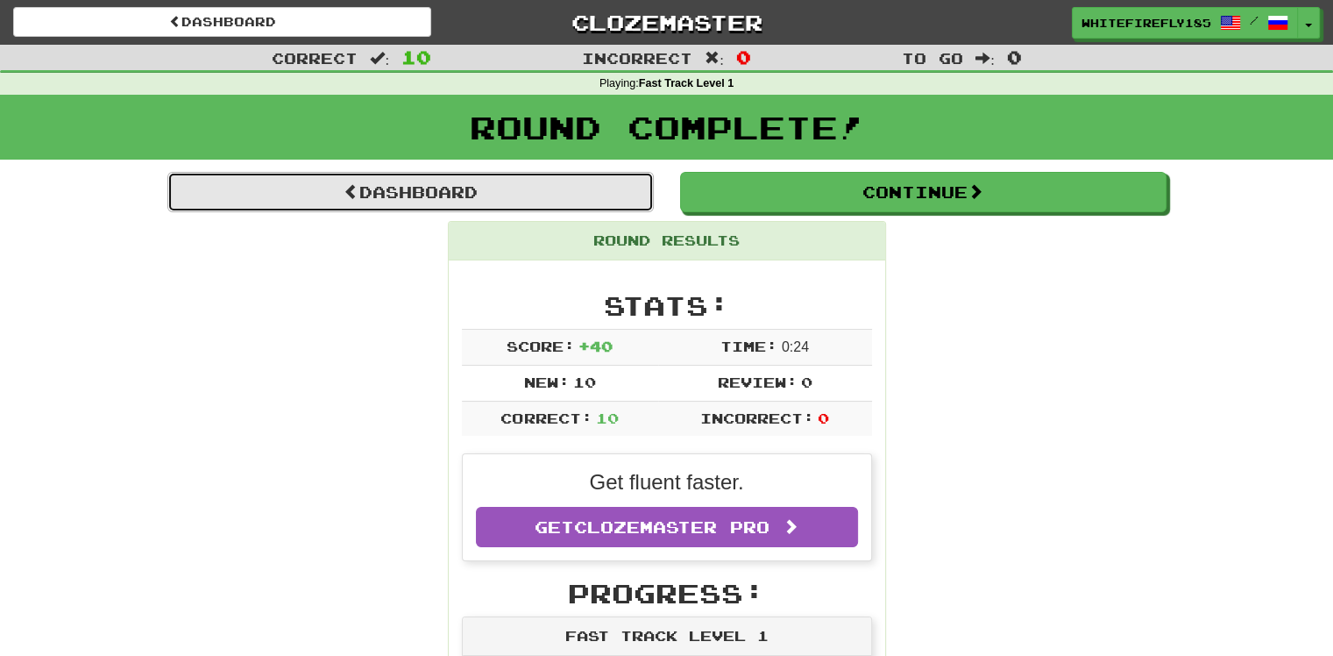
click at [337, 178] on link "Dashboard" at bounding box center [410, 192] width 487 height 40
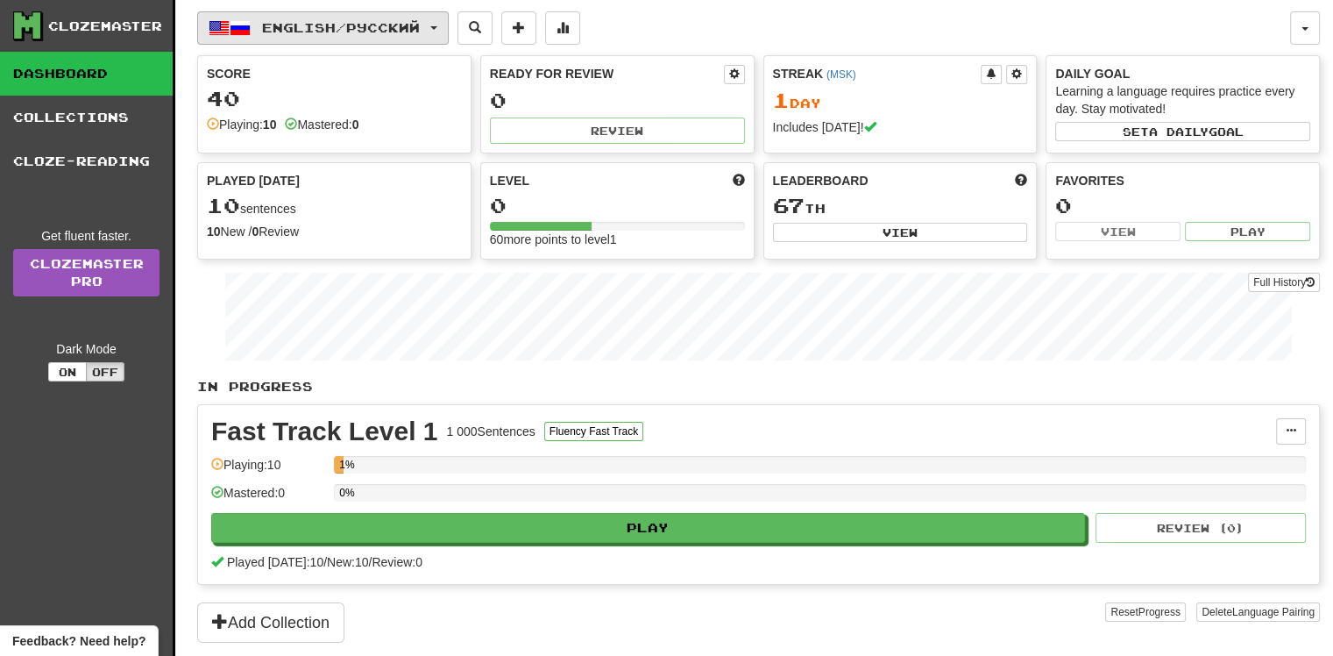
click at [243, 32] on span "button" at bounding box center [240, 28] width 21 height 21
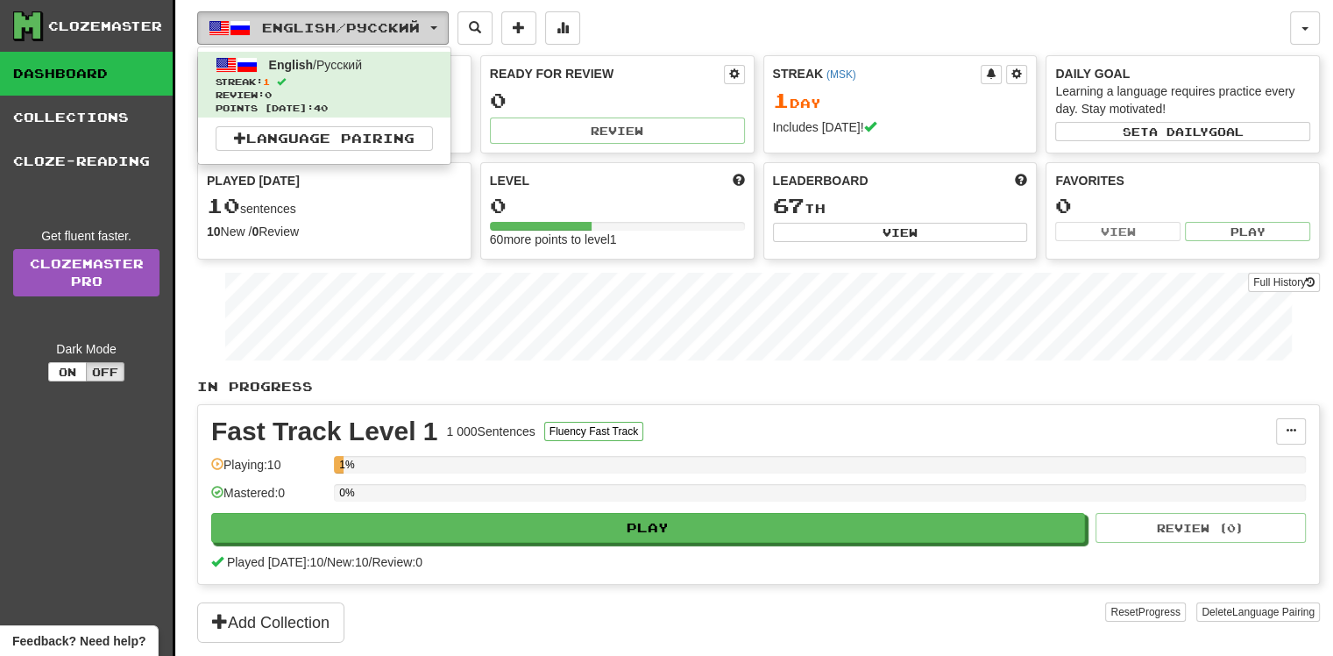
click at [243, 32] on span "button" at bounding box center [240, 28] width 21 height 21
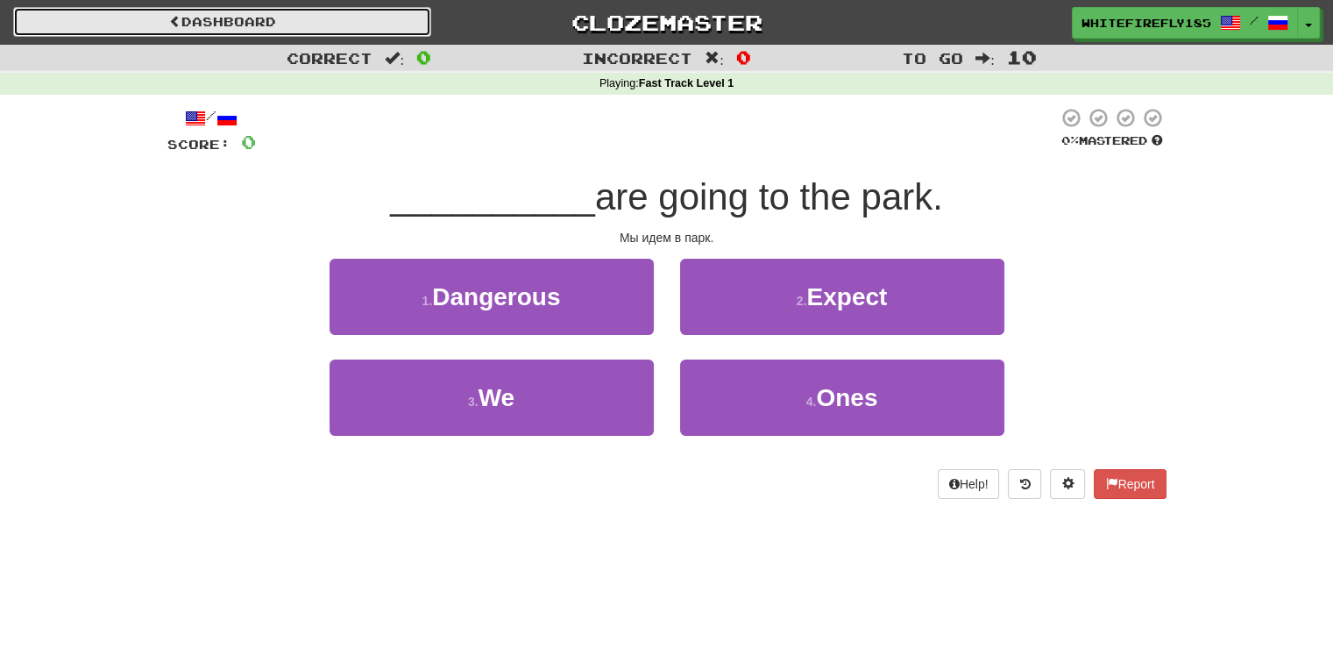
click at [347, 15] on link "Dashboard" at bounding box center [222, 22] width 418 height 30
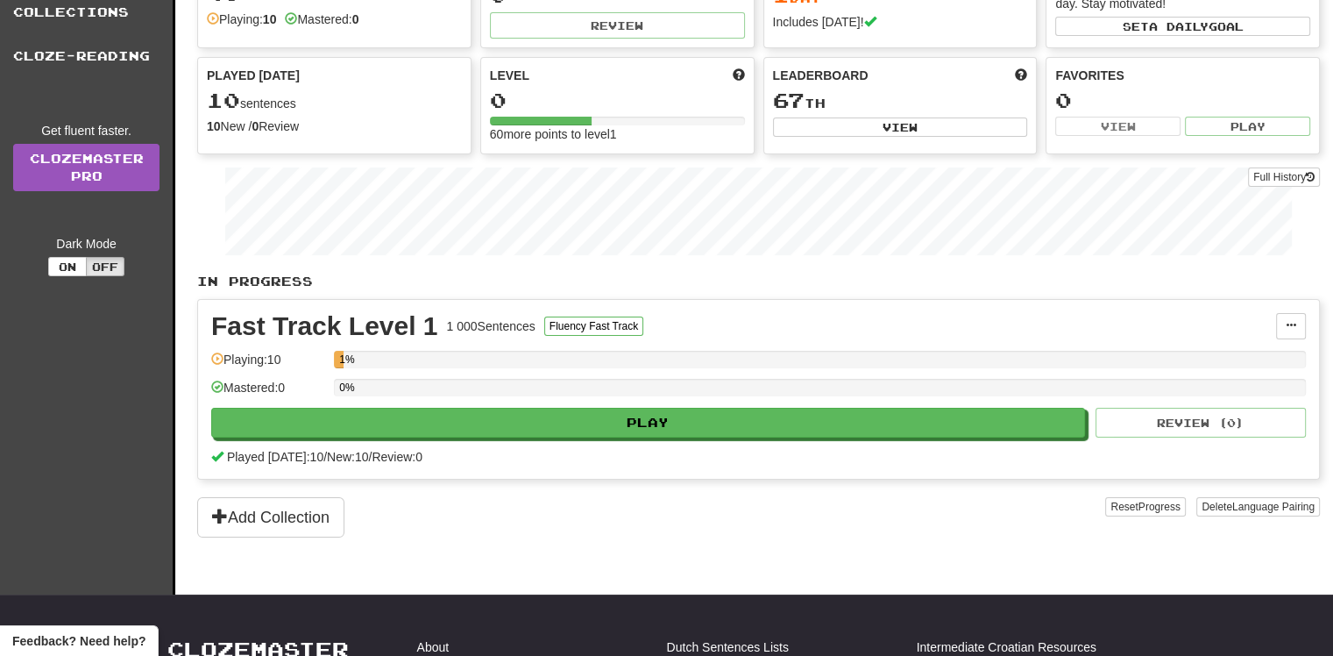
scroll to position [130, 0]
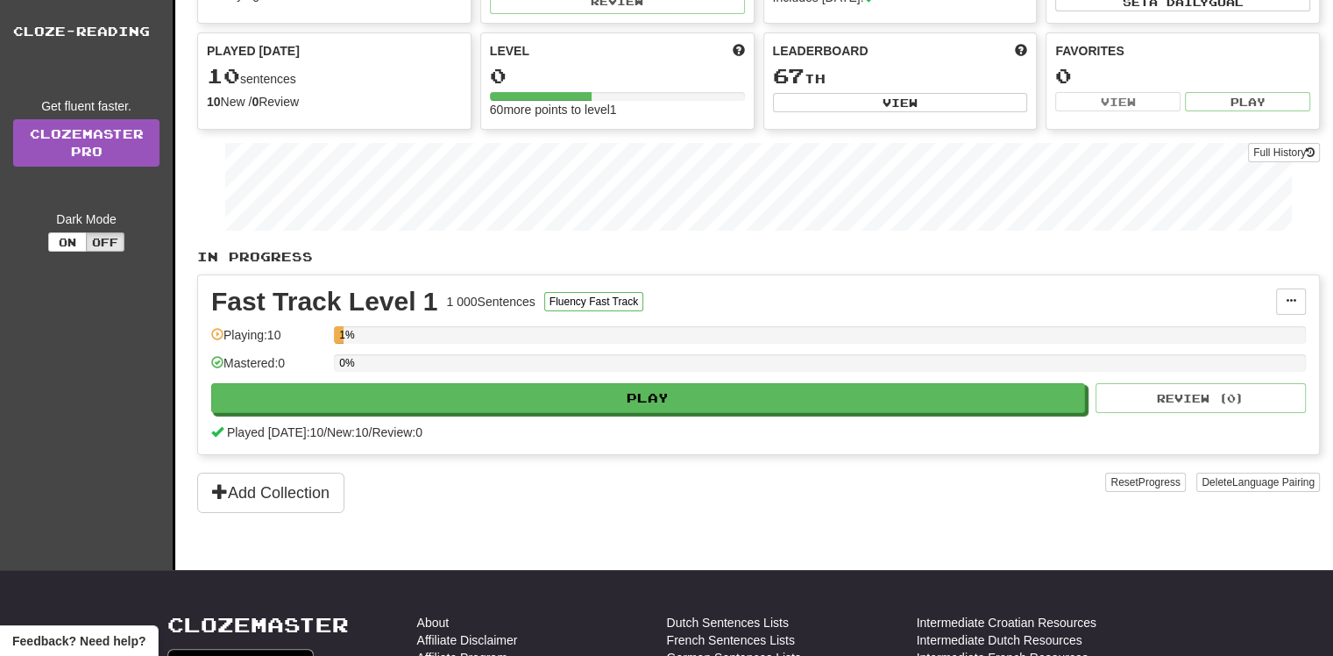
click at [298, 469] on div "In Progress Fast Track Level 1 1 000 Sentences Fluency Fast Track Manage Senten…" at bounding box center [758, 380] width 1123 height 265
click at [292, 486] on button "Add Collection" at bounding box center [270, 492] width 147 height 40
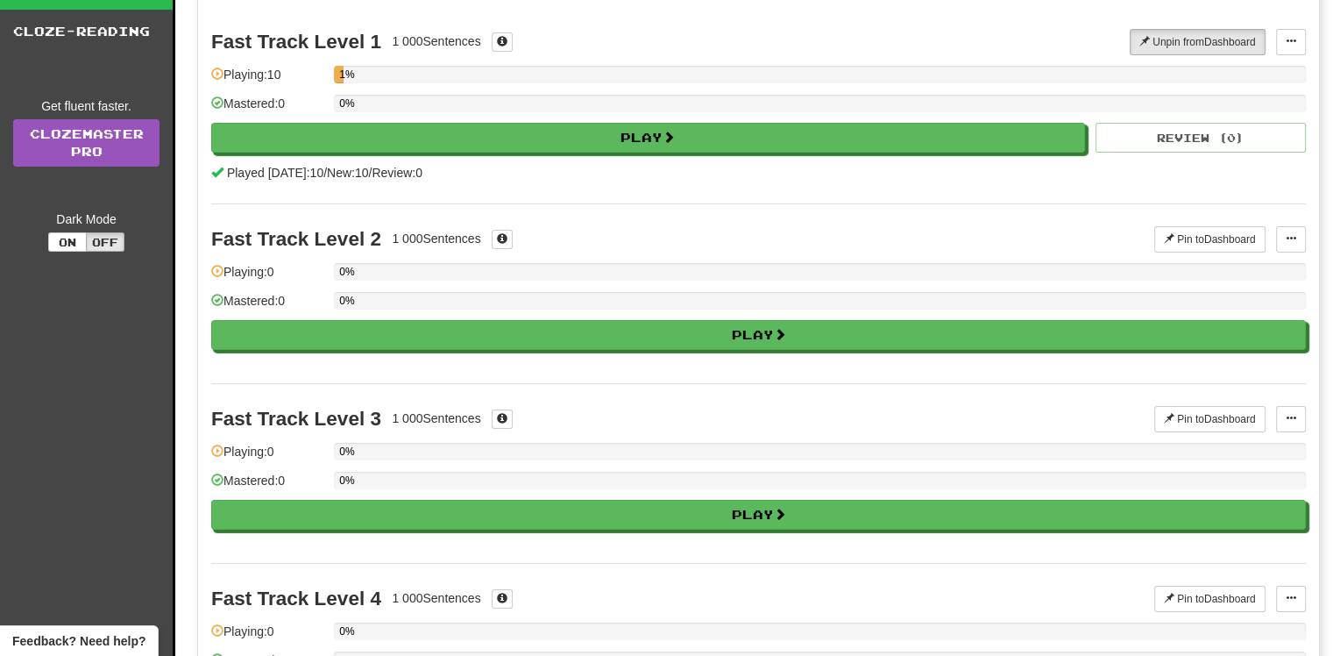
scroll to position [0, 0]
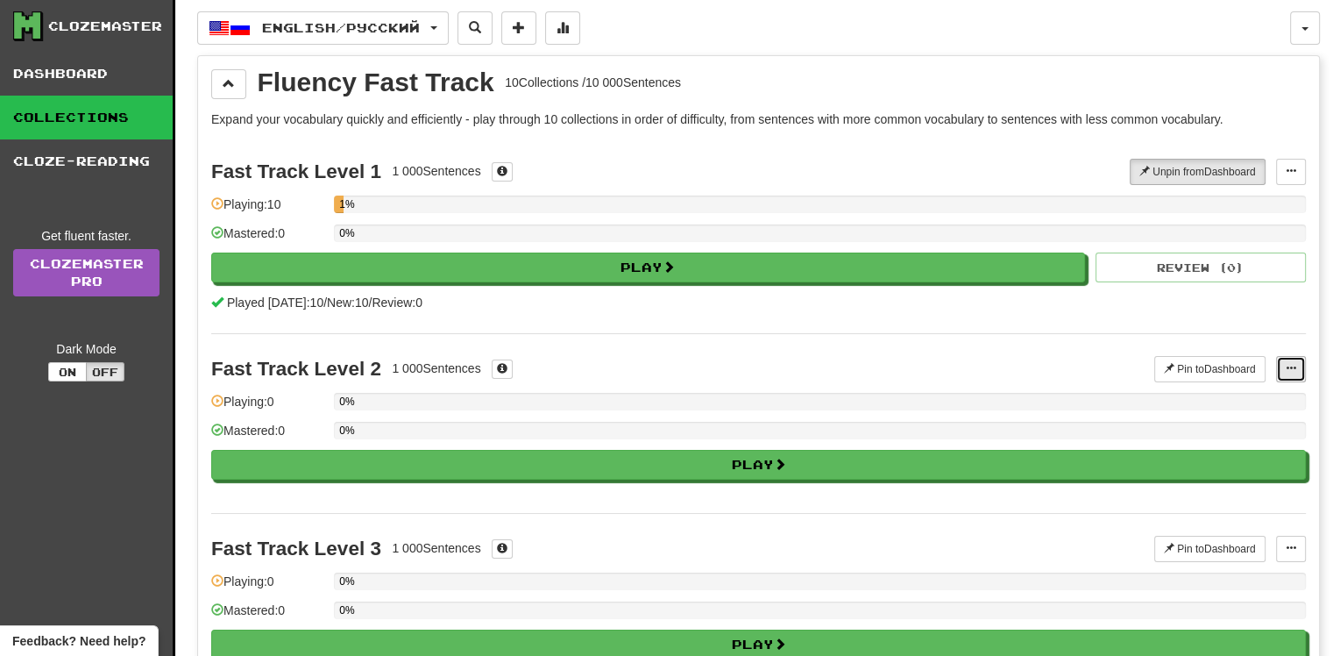
click at [1289, 378] on button at bounding box center [1291, 369] width 30 height 26
click at [1289, 363] on span at bounding box center [1291, 368] width 11 height 11
click at [1178, 161] on button "Unpin from Dashboard" at bounding box center [1198, 172] width 136 height 26
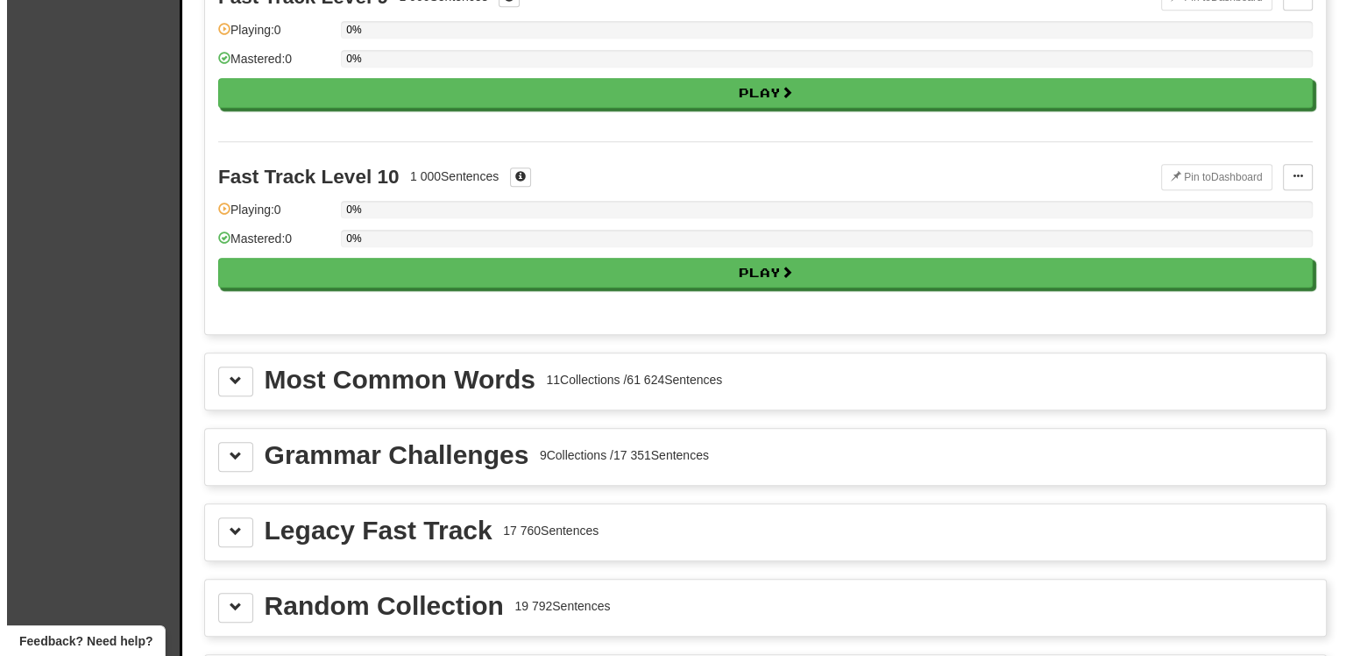
scroll to position [1622, 0]
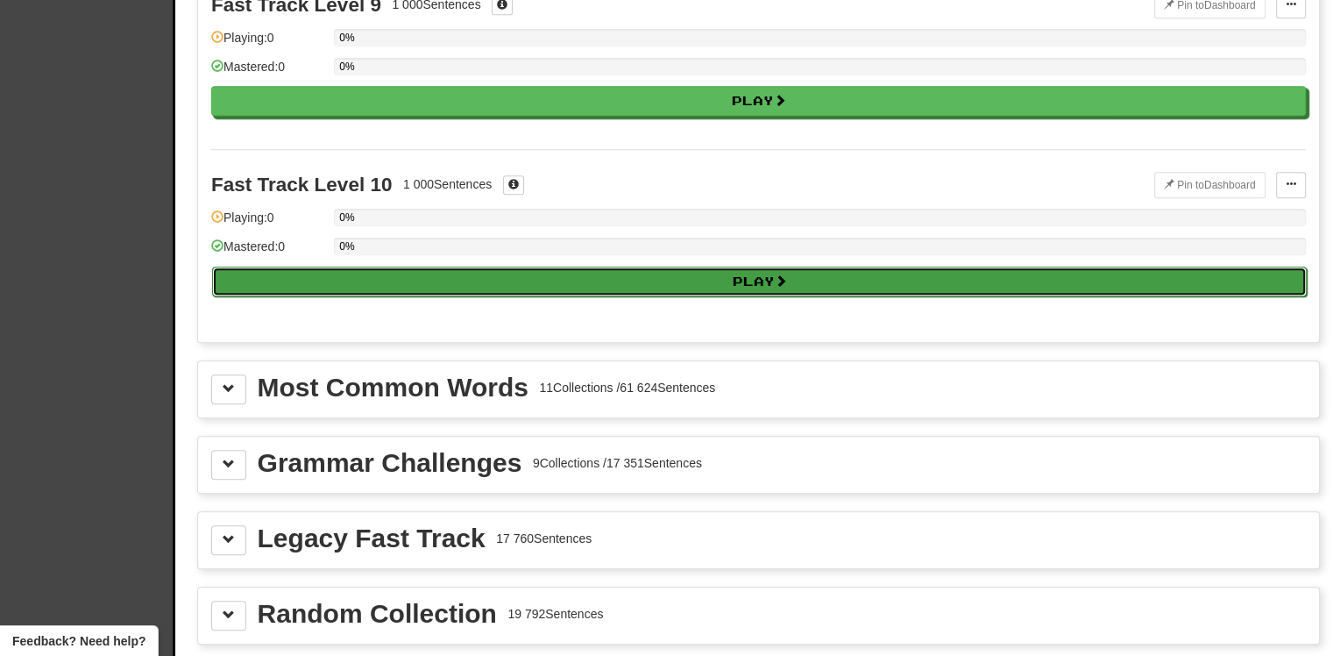
click at [771, 277] on button "Play" at bounding box center [759, 281] width 1095 height 30
select select "**"
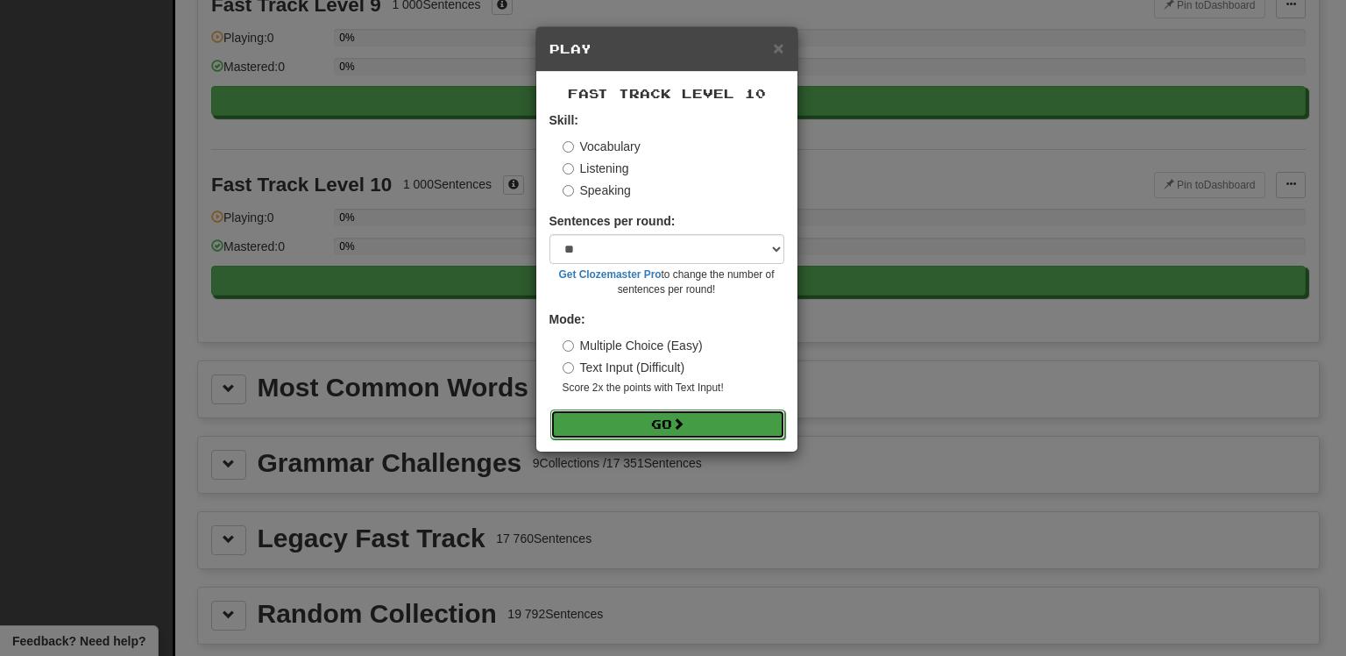
click at [621, 413] on button "Go" at bounding box center [667, 424] width 235 height 30
click at [585, 424] on button "Go" at bounding box center [667, 424] width 235 height 30
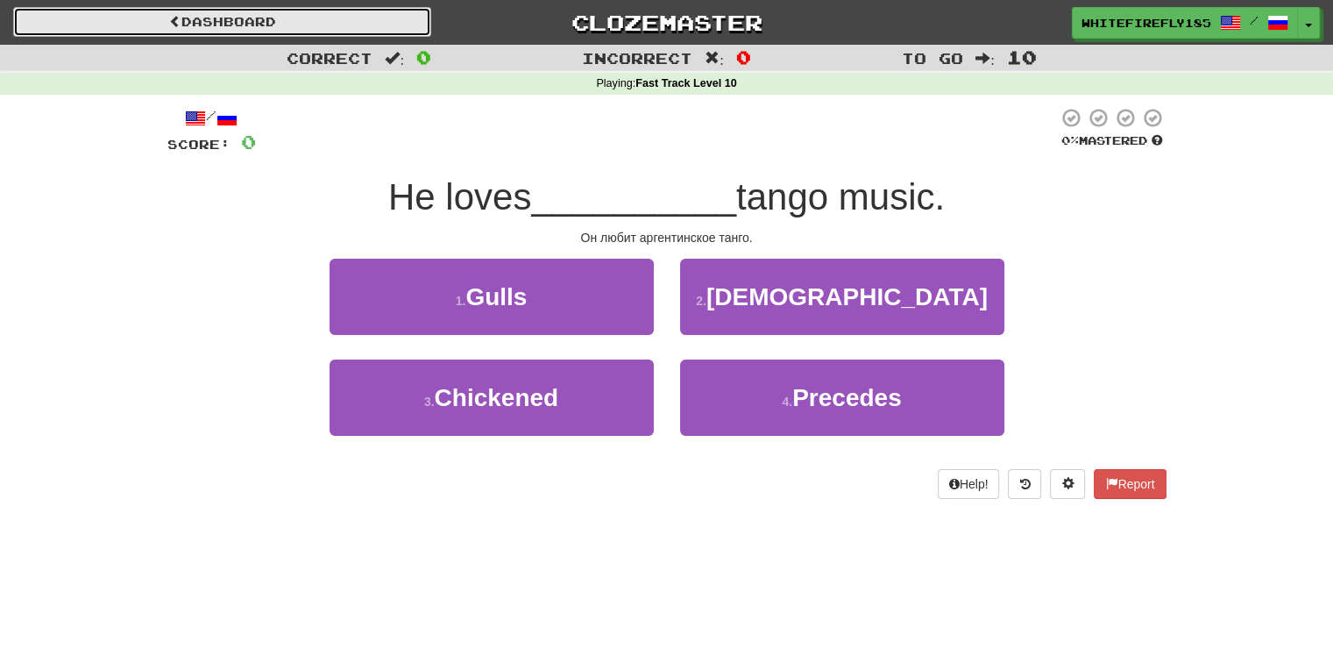
click at [199, 21] on link "Dashboard" at bounding box center [222, 22] width 418 height 30
